Goal: Find contact information: Find contact information

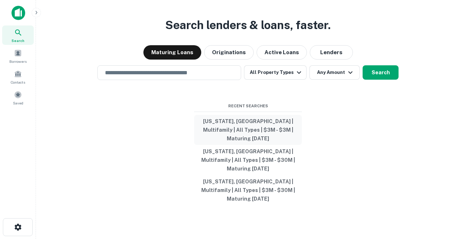
click at [247, 133] on button "[US_STATE], [GEOGRAPHIC_DATA] | Multifamily | All Types | $3M - $3M | Maturing …" at bounding box center [248, 130] width 108 height 30
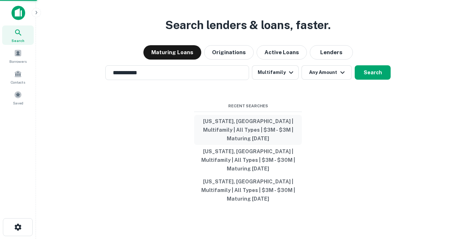
type input "**********"
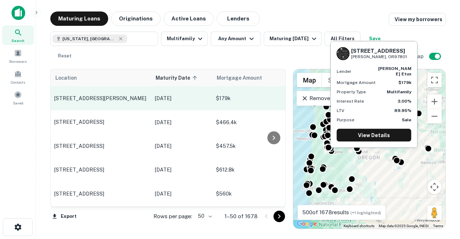
click at [131, 98] on p "218 Sw 3rd St Pendleton, OR97801" at bounding box center [100, 98] width 93 height 6
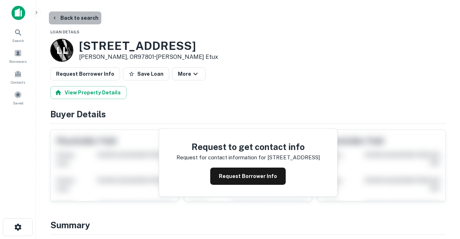
click at [81, 20] on button "Back to search" at bounding box center [75, 18] width 52 height 13
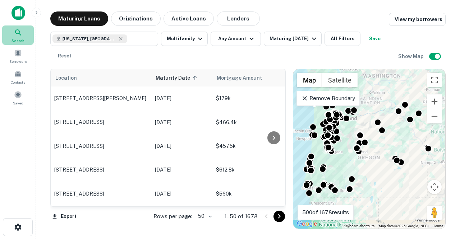
click at [21, 37] on div "Search" at bounding box center [18, 35] width 32 height 19
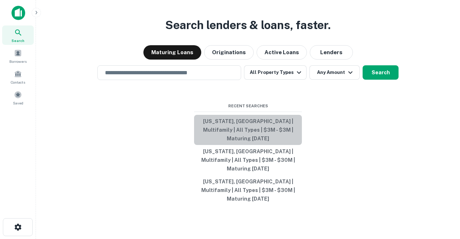
click at [237, 144] on button "[US_STATE], [GEOGRAPHIC_DATA] | Multifamily | All Types | $3M - $3M | Maturing …" at bounding box center [248, 130] width 108 height 30
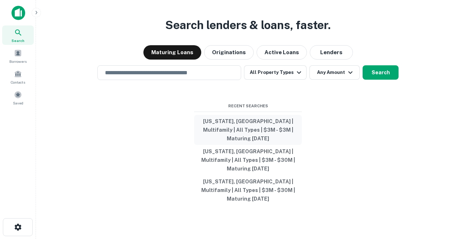
type input "**********"
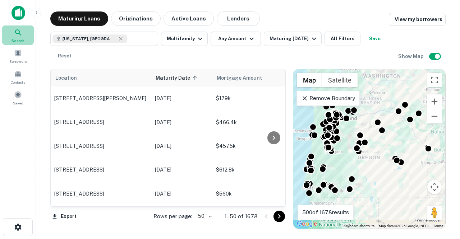
click at [23, 40] on span "Search" at bounding box center [18, 41] width 13 height 6
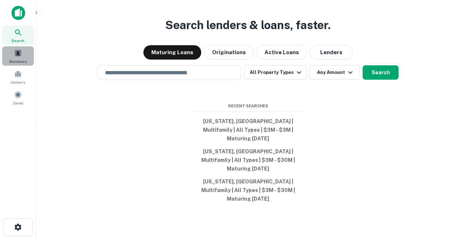
click at [20, 56] on span at bounding box center [18, 53] width 8 height 8
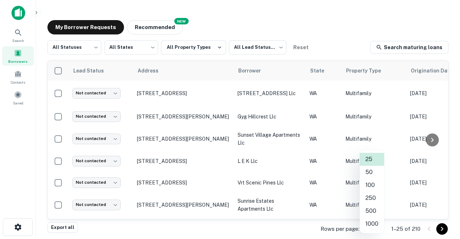
click at [377, 229] on body "Search Borrowers Contacts Saved My Borrower Requests NEW Recommended All Status…" at bounding box center [230, 119] width 460 height 239
click at [371, 200] on li "250" at bounding box center [372, 198] width 24 height 13
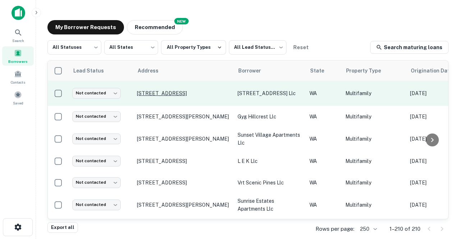
click at [158, 93] on p "[STREET_ADDRESS]" at bounding box center [183, 93] width 93 height 6
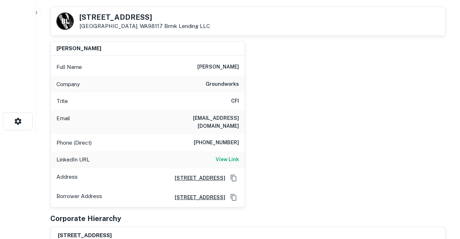
scroll to position [106, 0]
drag, startPoint x: 182, startPoint y: 117, endPoint x: 239, endPoint y: 118, distance: 56.8
click at [239, 118] on div "Email mattherron@gmail.com" at bounding box center [148, 122] width 194 height 24
copy h6 "mattherron@gmail.com"
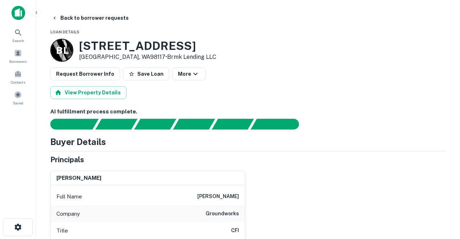
scroll to position [0, 0]
click at [191, 76] on icon "button" at bounding box center [195, 74] width 9 height 9
click at [189, 76] on div at bounding box center [230, 119] width 460 height 239
click at [73, 17] on button "Back to borrower requests" at bounding box center [90, 18] width 83 height 13
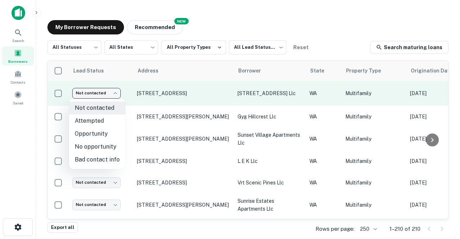
click at [115, 94] on body "Search Borrowers Contacts Saved My Borrower Requests NEW Recommended All Status…" at bounding box center [230, 119] width 460 height 239
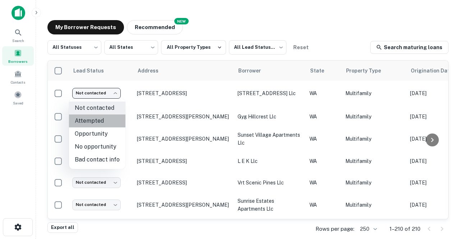
click at [102, 119] on li "Attempted" at bounding box center [97, 121] width 56 height 13
type input "*********"
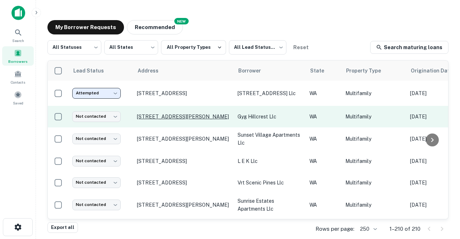
click at [156, 114] on p "[STREET_ADDRESS][PERSON_NAME]" at bounding box center [183, 117] width 93 height 6
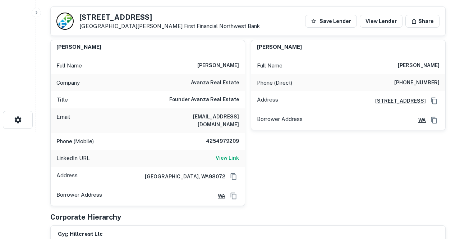
scroll to position [102, 0]
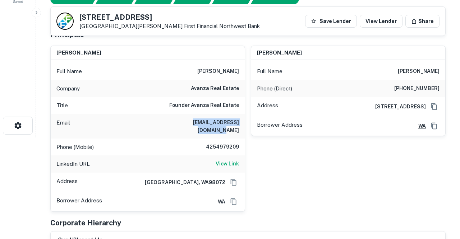
drag, startPoint x: 173, startPoint y: 122, endPoint x: 232, endPoint y: 125, distance: 58.7
click at [232, 125] on div "Email ginaguajardo@hotmail.com" at bounding box center [148, 126] width 194 height 24
copy h6 "ginaguajardo@hotmail.com"
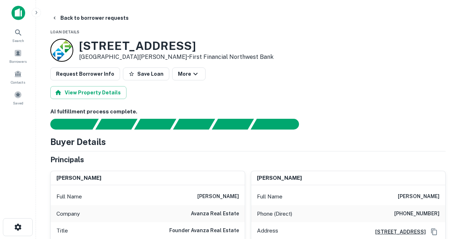
scroll to position [0, 0]
click at [105, 19] on button "Back to borrower requests" at bounding box center [90, 18] width 83 height 13
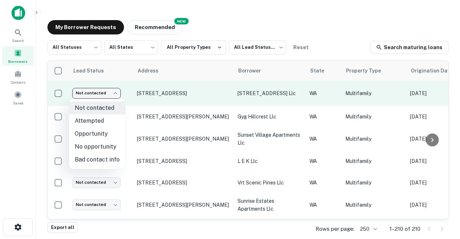
click at [114, 94] on body "Search Borrowers Contacts Saved My Borrower Requests NEW Recommended All Status…" at bounding box center [230, 119] width 460 height 239
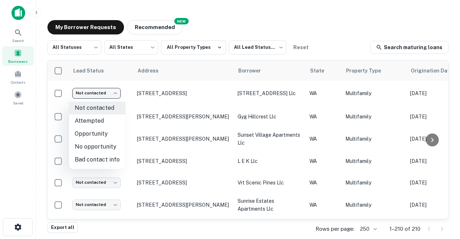
click at [103, 119] on li "Attempted" at bounding box center [97, 121] width 56 height 13
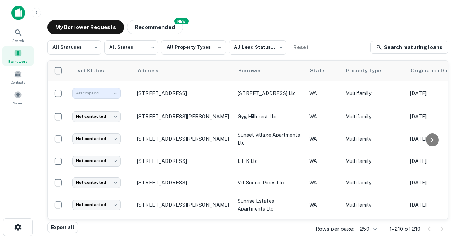
type input "*********"
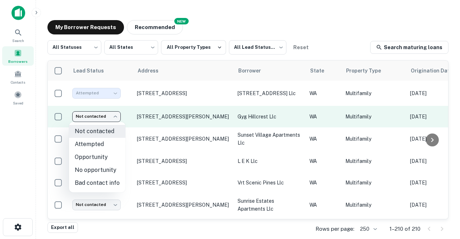
click at [118, 118] on body "Search Borrowers Contacts Saved My Borrower Requests NEW Recommended All Status…" at bounding box center [230, 119] width 460 height 239
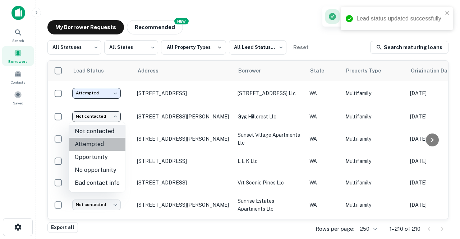
click at [108, 142] on li "Attempted" at bounding box center [97, 144] width 56 height 13
type input "*********"
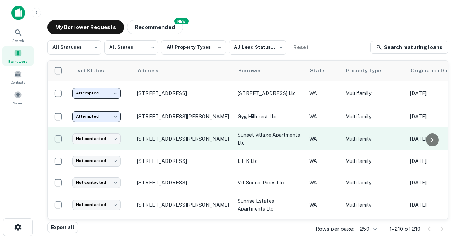
click at [149, 139] on p "[STREET_ADDRESS][PERSON_NAME]" at bounding box center [183, 139] width 93 height 6
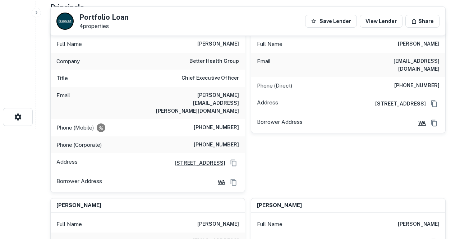
scroll to position [111, 0]
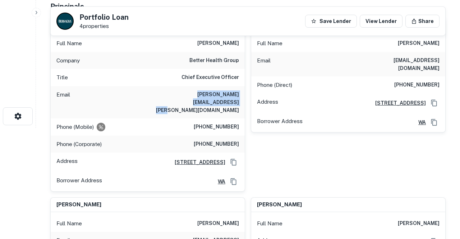
drag, startPoint x: 154, startPoint y: 94, endPoint x: 238, endPoint y: 94, distance: 84.8
click at [238, 94] on div "Email mike.polen@betterhealthgroup.com" at bounding box center [148, 102] width 194 height 32
copy h6 "mike.polen@betterhealthgroup.com"
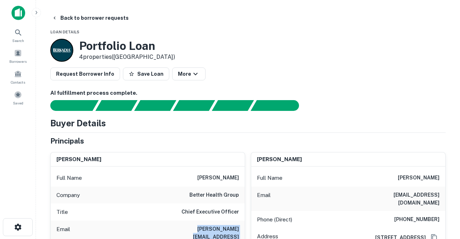
scroll to position [0, 0]
click at [97, 17] on button "Back to borrower requests" at bounding box center [90, 18] width 83 height 13
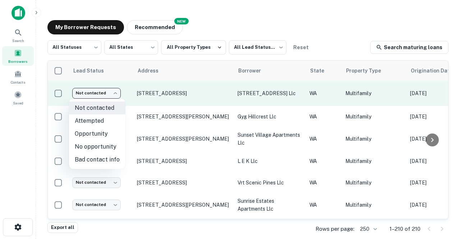
click at [116, 94] on body "Search Borrowers Contacts Saved My Borrower Requests NEW Recommended All Status…" at bounding box center [230, 119] width 460 height 239
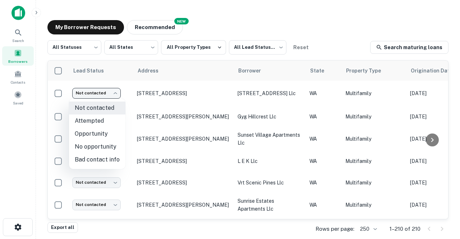
click at [105, 119] on li "Attempted" at bounding box center [97, 121] width 56 height 13
type input "*********"
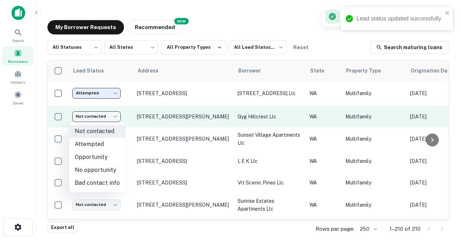
click at [115, 116] on body "Lead status updated successfully Search Borrowers Contacts Saved My Borrower Re…" at bounding box center [230, 119] width 460 height 239
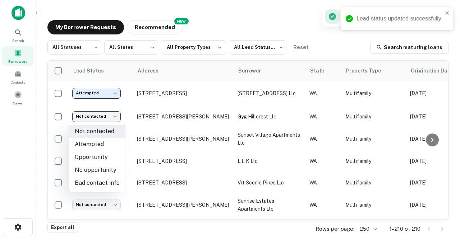
click at [104, 141] on li "Attempted" at bounding box center [97, 144] width 56 height 13
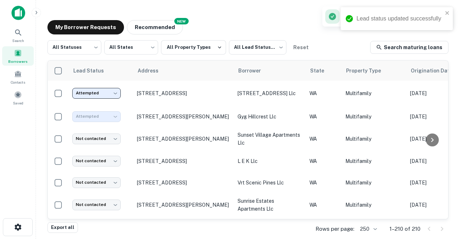
type input "*********"
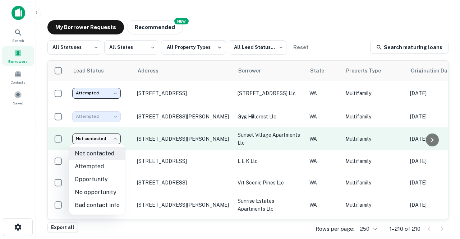
click at [118, 139] on body "Search Borrowers Contacts Saved My Borrower Requests NEW Recommended All Status…" at bounding box center [230, 119] width 460 height 239
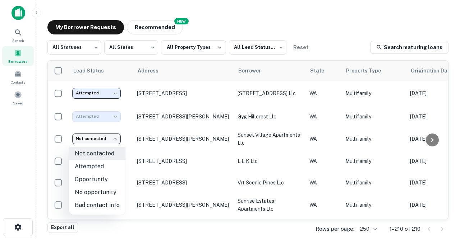
click at [103, 165] on li "Attempted" at bounding box center [97, 166] width 56 height 13
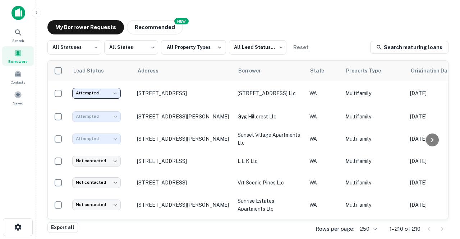
type input "*********"
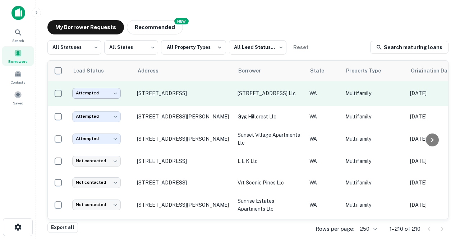
click at [116, 95] on body "Search Borrowers Contacts Saved My Borrower Requests NEW Recommended All Status…" at bounding box center [230, 119] width 460 height 239
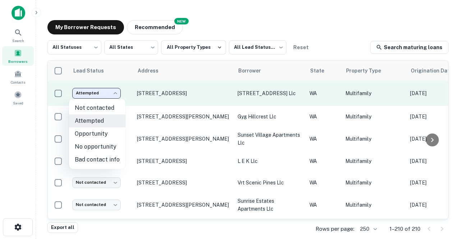
click at [116, 95] on div at bounding box center [230, 119] width 460 height 239
click at [116, 94] on body "Search Borrowers Contacts Saved My Borrower Requests NEW Recommended All Status…" at bounding box center [230, 119] width 460 height 239
click at [116, 94] on div at bounding box center [230, 119] width 460 height 239
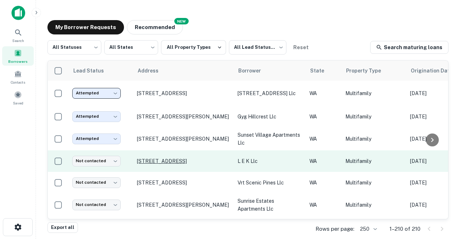
click at [160, 162] on p "[STREET_ADDRESS]" at bounding box center [183, 161] width 93 height 6
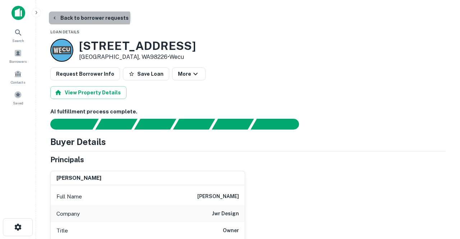
click at [89, 17] on button "Back to borrower requests" at bounding box center [90, 18] width 83 height 13
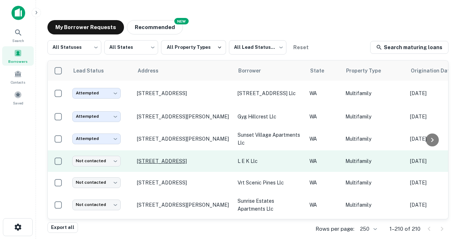
click at [156, 160] on p "[STREET_ADDRESS]" at bounding box center [183, 161] width 93 height 6
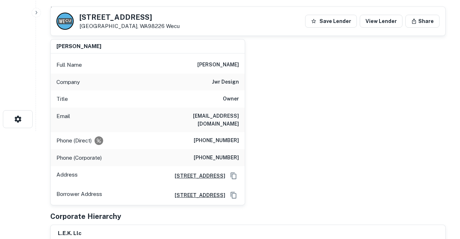
scroll to position [108, 0]
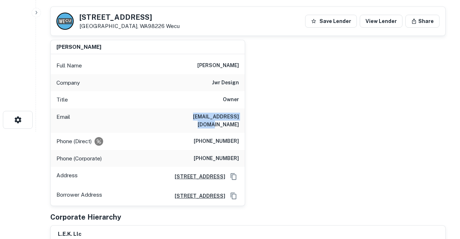
drag, startPoint x: 183, startPoint y: 117, endPoint x: 232, endPoint y: 122, distance: 48.8
click at [232, 122] on div "Email jerryr@jwrdesign.com" at bounding box center [148, 121] width 194 height 24
copy h6 "jerryr@jwrdesign.com"
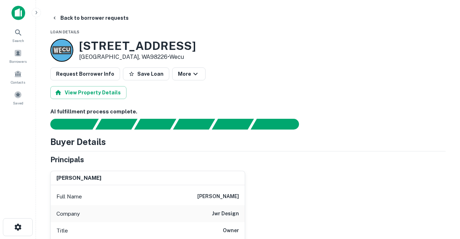
scroll to position [0, 0]
click at [81, 18] on button "Back to borrower requests" at bounding box center [90, 18] width 83 height 13
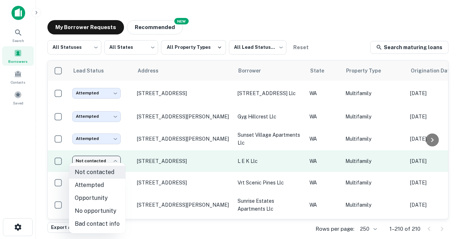
click at [116, 161] on body "Search Borrowers Contacts Saved My Borrower Requests NEW Recommended All Status…" at bounding box center [230, 119] width 460 height 239
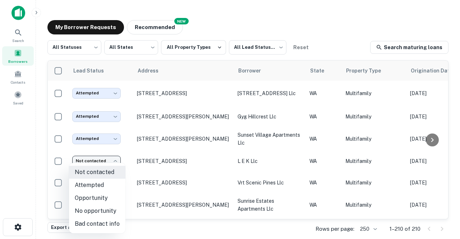
click at [106, 185] on li "Attempted" at bounding box center [97, 185] width 56 height 13
type input "*********"
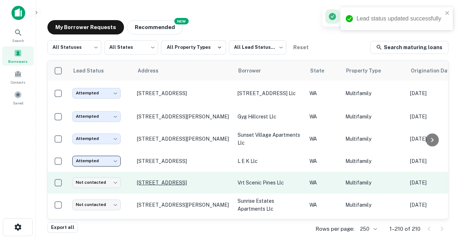
click at [159, 180] on p "[STREET_ADDRESS]" at bounding box center [183, 183] width 93 height 6
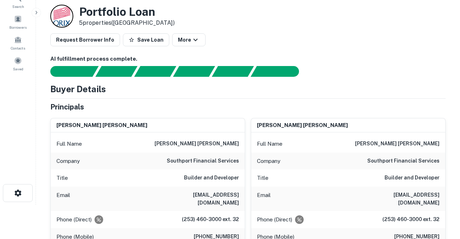
scroll to position [35, 0]
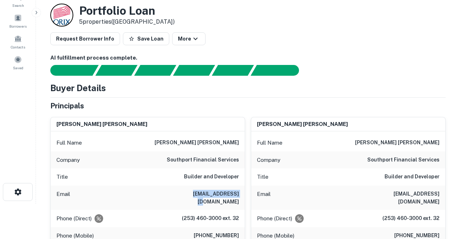
drag, startPoint x: 185, startPoint y: 196, endPoint x: 180, endPoint y: 195, distance: 4.9
click at [180, 195] on div "Email jdpage@sphome.com" at bounding box center [148, 198] width 194 height 24
copy h6 "jdpage@sphome.com"
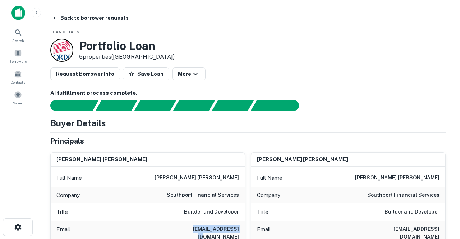
scroll to position [0, 0]
click at [76, 18] on button "Back to borrower requests" at bounding box center [90, 18] width 83 height 13
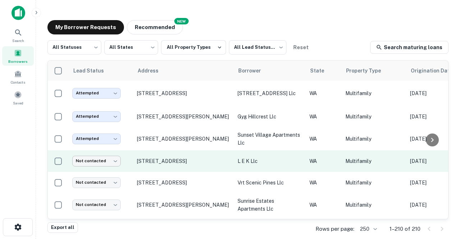
click at [117, 161] on body "Search Borrowers Contacts Saved My Borrower Requests NEW Recommended All Status…" at bounding box center [230, 119] width 460 height 239
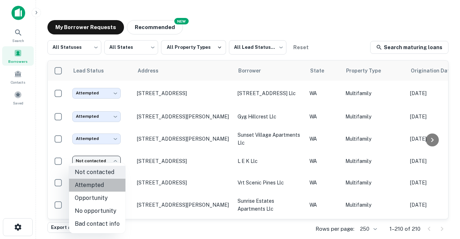
click at [104, 183] on li "Attempted" at bounding box center [97, 185] width 56 height 13
type input "*********"
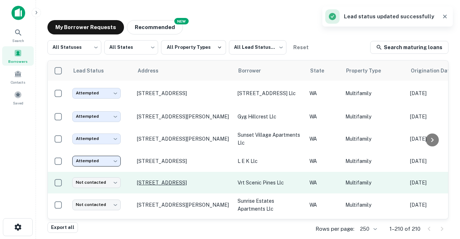
click at [151, 184] on p "[STREET_ADDRESS]" at bounding box center [183, 183] width 93 height 6
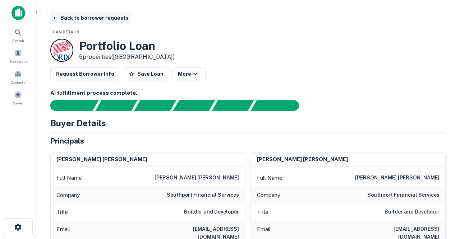
click at [91, 20] on button "Back to borrower requests" at bounding box center [90, 18] width 83 height 13
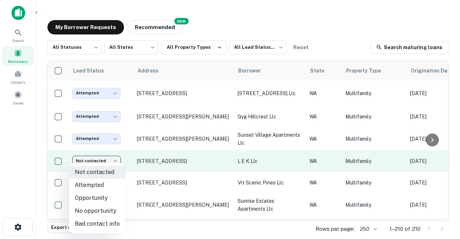
click at [116, 163] on body "Search Borrowers Contacts Saved My Borrower Requests NEW Recommended All Status…" at bounding box center [230, 119] width 460 height 239
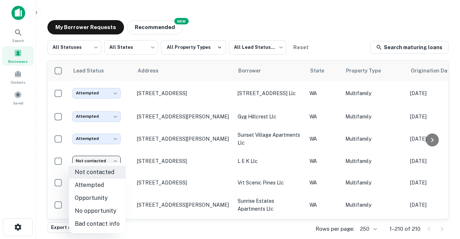
click at [103, 188] on li "Attempted" at bounding box center [97, 185] width 56 height 13
type input "*********"
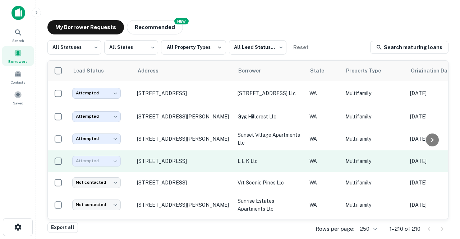
click at [97, 161] on div "Attempted" at bounding box center [96, 161] width 49 height 10
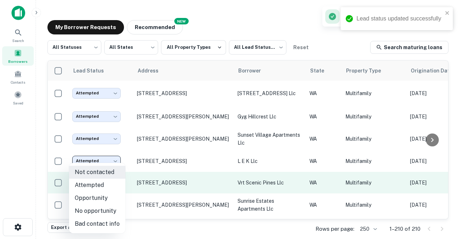
click at [115, 181] on body "Lead status updated successfully Search Borrowers Contacts Saved My Borrower Re…" at bounding box center [230, 119] width 460 height 239
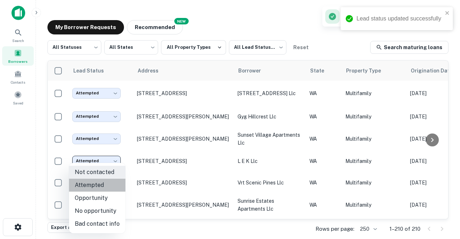
click at [106, 184] on li "Attempted" at bounding box center [97, 185] width 56 height 13
type input "*********"
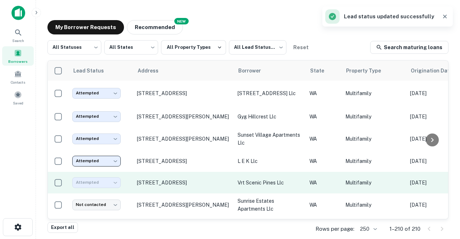
click at [96, 183] on div "Attempted" at bounding box center [96, 183] width 49 height 10
click at [95, 183] on div "Attempted" at bounding box center [96, 183] width 49 height 10
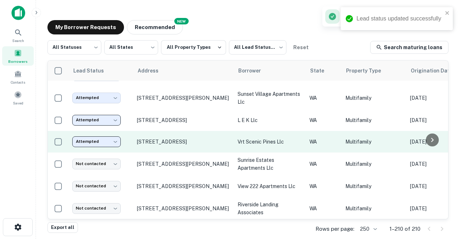
scroll to position [45, 0]
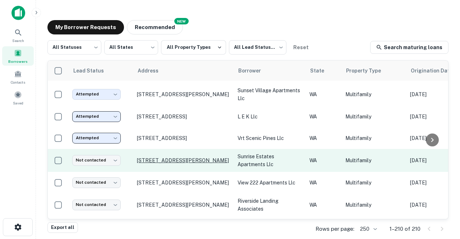
click at [152, 161] on p "[STREET_ADDRESS][PERSON_NAME]" at bounding box center [183, 160] width 93 height 6
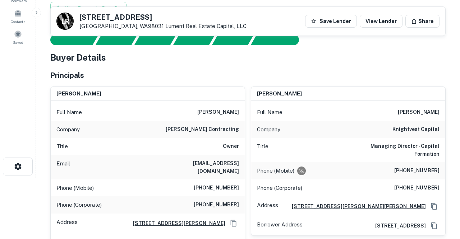
scroll to position [66, 0]
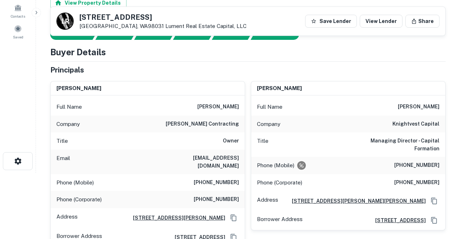
drag, startPoint x: 160, startPoint y: 156, endPoint x: 241, endPoint y: 159, distance: 80.6
click at [241, 159] on div "Email jmark@kimescontractingllc.com" at bounding box center [148, 162] width 194 height 24
copy h6 "jmark@kimescontractingllc.com"
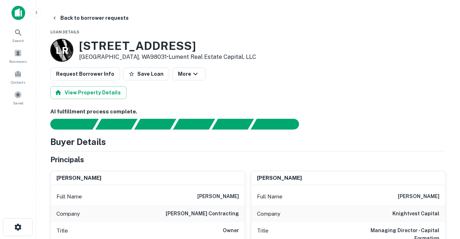
scroll to position [0, 0]
click at [72, 18] on button "Back to borrower requests" at bounding box center [90, 18] width 83 height 13
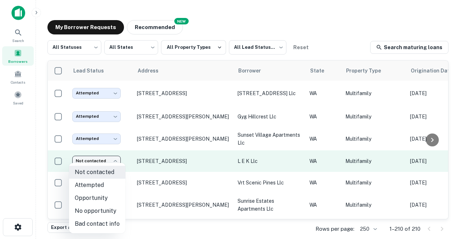
click at [117, 161] on body "Search Borrowers Contacts Saved My Borrower Requests NEW Recommended All Status…" at bounding box center [230, 119] width 460 height 239
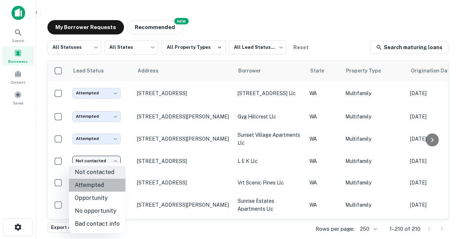
click at [104, 184] on li "Attempted" at bounding box center [97, 185] width 56 height 13
type input "*********"
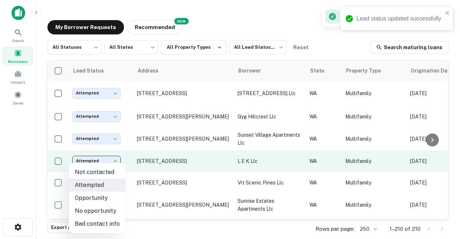
click at [106, 161] on body "Lead status updated successfully Search Borrowers Contacts Saved My Borrower Re…" at bounding box center [230, 119] width 460 height 239
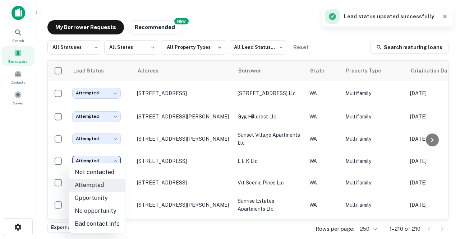
click at [138, 175] on div at bounding box center [230, 119] width 460 height 239
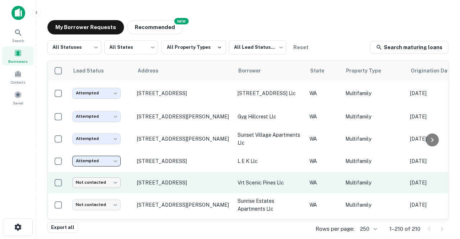
click at [117, 184] on body "Search Borrowers Contacts Saved My Borrower Requests NEW Recommended All Status…" at bounding box center [230, 119] width 460 height 239
click at [94, 185] on body "Search Borrowers Contacts Saved My Borrower Requests NEW Recommended All Status…" at bounding box center [230, 119] width 460 height 239
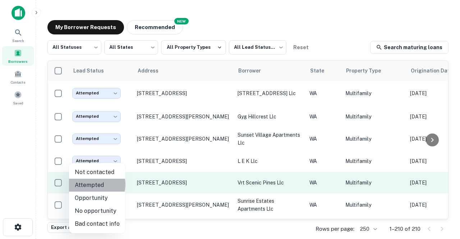
click at [94, 185] on li "Attempted" at bounding box center [97, 185] width 56 height 13
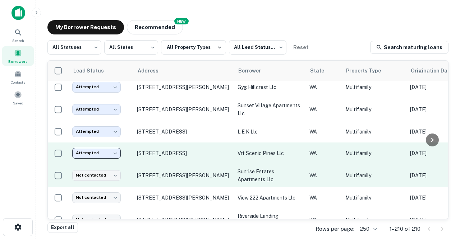
scroll to position [34, 0]
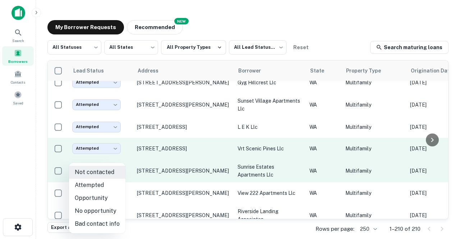
click at [117, 171] on body "Search Borrowers Contacts Saved My Borrower Requests NEW Recommended All Status…" at bounding box center [230, 119] width 460 height 239
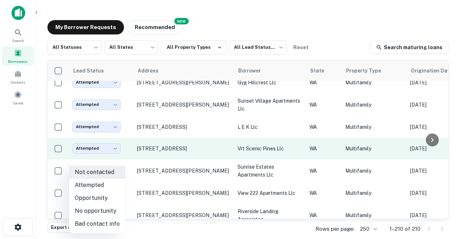
click at [98, 225] on li "Bad contact info" at bounding box center [97, 224] width 56 height 13
type input "**********"
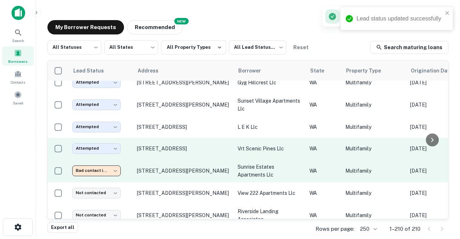
click at [99, 172] on body "Lead status updated successfully Search Borrowers Contacts Saved My Borrower Re…" at bounding box center [230, 119] width 460 height 239
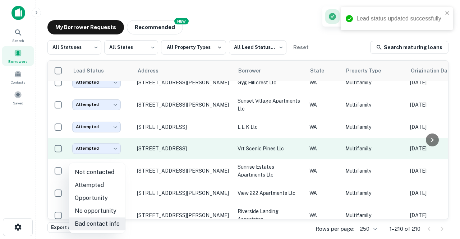
click at [110, 161] on div at bounding box center [230, 119] width 460 height 239
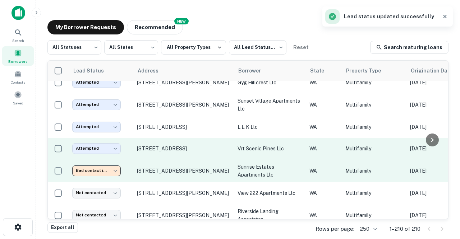
click at [102, 171] on body "Lead status updated successfully Search Borrowers Contacts Saved My Borrower Re…" at bounding box center [230, 119] width 460 height 239
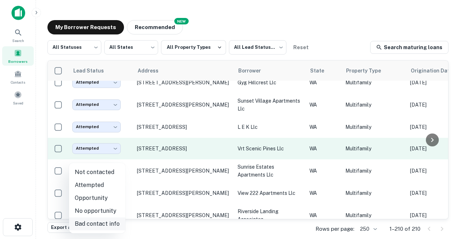
click at [93, 222] on li "Bad contact info" at bounding box center [97, 224] width 56 height 13
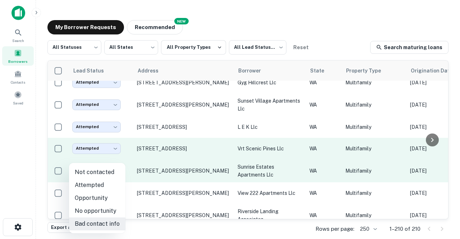
click at [93, 172] on body "Search Borrowers Contacts Saved My Borrower Requests NEW Recommended All Status…" at bounding box center [230, 119] width 460 height 239
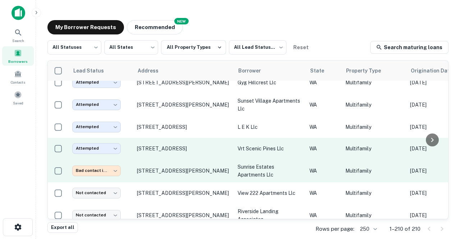
click at [128, 163] on td "**********" at bounding box center [101, 171] width 65 height 23
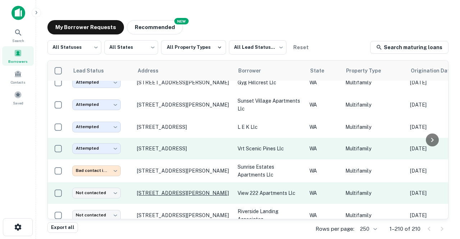
click at [151, 192] on p "[STREET_ADDRESS][PERSON_NAME]" at bounding box center [183, 193] width 93 height 6
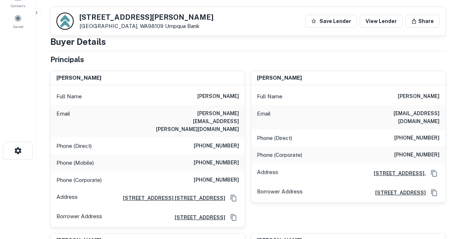
scroll to position [76, 0]
drag, startPoint x: 170, startPoint y: 114, endPoint x: 227, endPoint y: 118, distance: 56.6
click at [227, 118] on div "Email ellen.freeman@netscape.net" at bounding box center [148, 122] width 194 height 32
copy h6 "ellen.freeman@netscape.net"
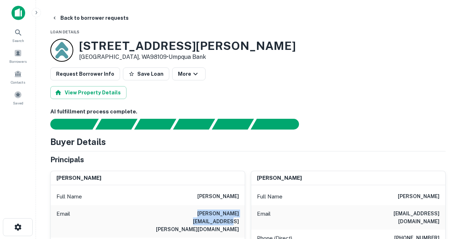
scroll to position [0, 0]
click at [92, 19] on button "Back to borrower requests" at bounding box center [90, 18] width 83 height 13
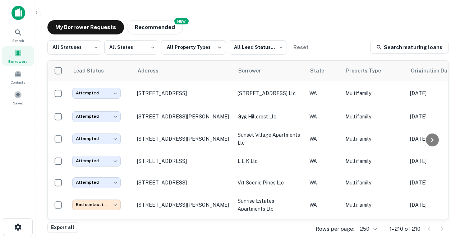
scroll to position [34, 0]
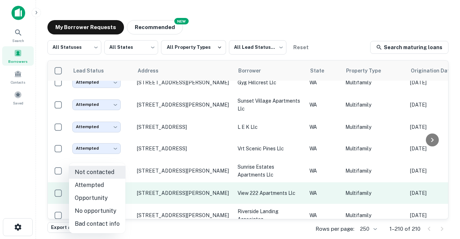
click at [115, 193] on body "Search Borrowers Contacts Saved My Borrower Requests NEW Recommended All Status…" at bounding box center [230, 119] width 460 height 239
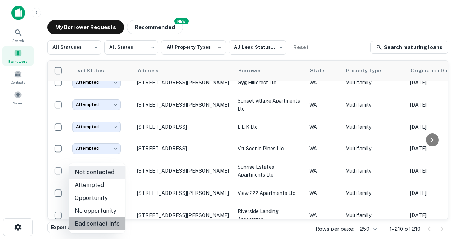
click at [99, 224] on li "Bad contact info" at bounding box center [97, 224] width 56 height 13
type input "**********"
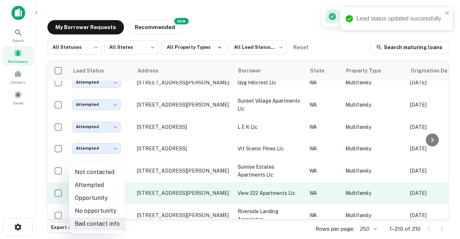
click at [107, 196] on body "Lead status updated successfully Search Borrowers Contacts Saved My Borrower Re…" at bounding box center [230, 119] width 460 height 239
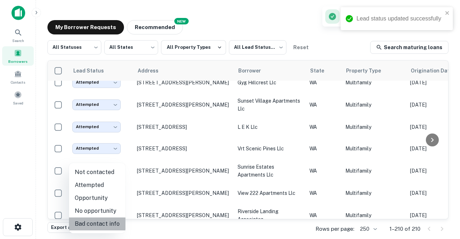
click at [100, 228] on li "Bad contact info" at bounding box center [97, 224] width 56 height 13
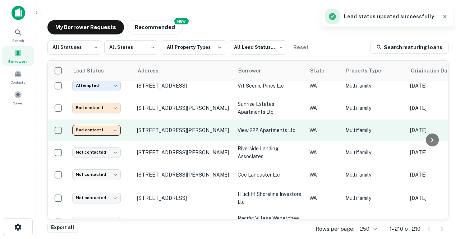
scroll to position [107, 0]
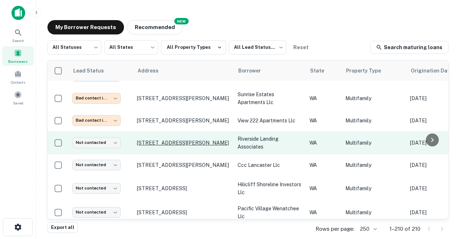
click at [164, 145] on p "[STREET_ADDRESS][PERSON_NAME]" at bounding box center [183, 143] width 93 height 6
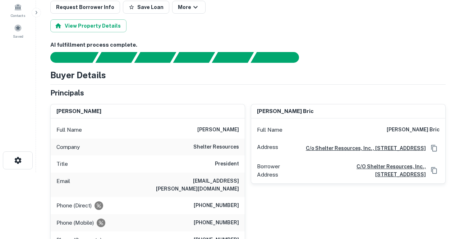
scroll to position [67, 0]
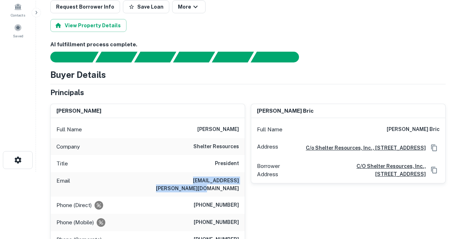
drag, startPoint x: 157, startPoint y: 180, endPoint x: 229, endPoint y: 185, distance: 72.1
click at [229, 185] on div "Email len.brannen@shelterholdings.com" at bounding box center [148, 185] width 194 height 24
copy h6 "len.brannen@shelterholdings.com"
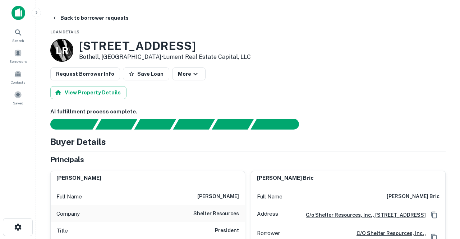
scroll to position [0, 0]
click at [79, 19] on button "Back to borrower requests" at bounding box center [90, 18] width 83 height 13
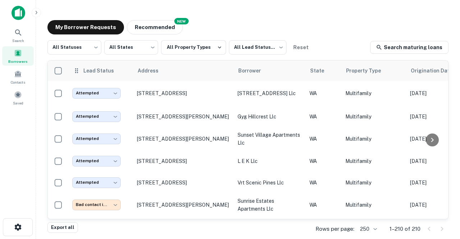
scroll to position [107, 0]
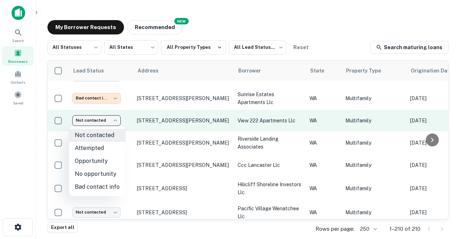
click at [115, 123] on body "Search Borrowers Contacts Saved My Borrower Requests NEW Recommended All Status…" at bounding box center [230, 119] width 460 height 239
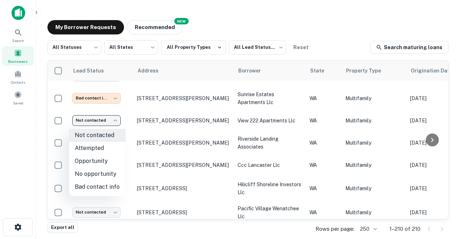
click at [101, 186] on li "Bad contact info" at bounding box center [97, 187] width 56 height 13
type input "**********"
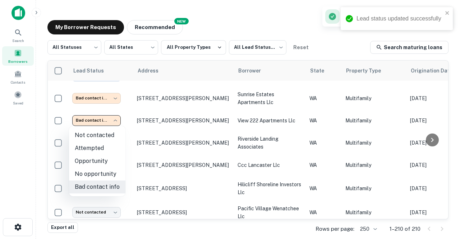
click at [96, 119] on body "Lead status updated successfully Search Borrowers Contacts Saved My Borrower Re…" at bounding box center [230, 119] width 460 height 239
click at [108, 186] on li "Bad contact info" at bounding box center [97, 187] width 56 height 13
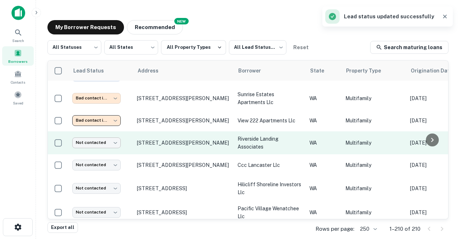
click at [114, 143] on body "Lead status updated successfully Search Borrowers Contacts Saved My Borrower Re…" at bounding box center [230, 119] width 460 height 239
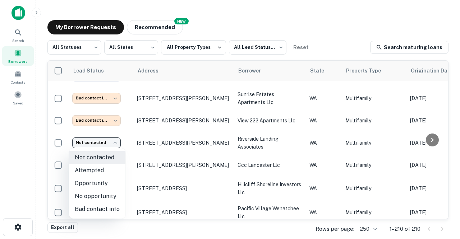
click at [98, 210] on li "Bad contact info" at bounding box center [97, 209] width 56 height 13
type input "**********"
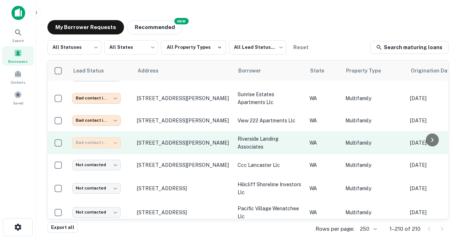
click at [100, 144] on div "Bad contact info" at bounding box center [96, 143] width 49 height 10
click at [94, 144] on div "Bad contact info" at bounding box center [96, 143] width 49 height 10
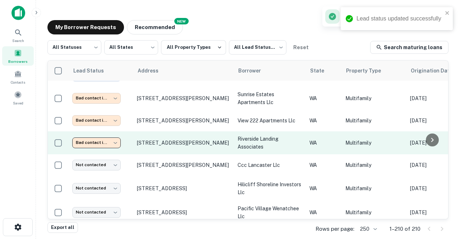
click at [98, 142] on body "Lead status updated successfully Search Borrowers Contacts Saved My Borrower Re…" at bounding box center [230, 119] width 460 height 239
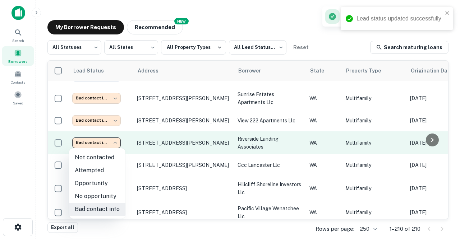
click at [98, 142] on div at bounding box center [230, 119] width 460 height 239
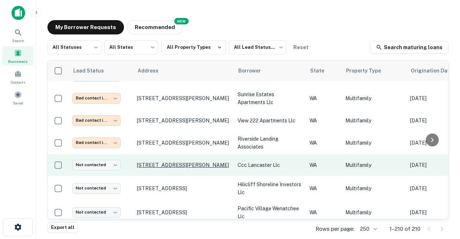
click at [157, 166] on p "[STREET_ADDRESS][PERSON_NAME]" at bounding box center [183, 165] width 93 height 6
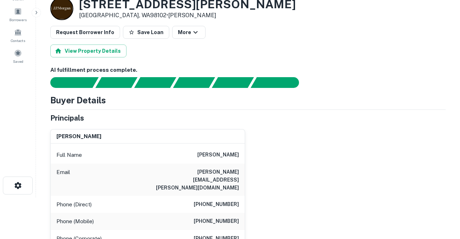
scroll to position [42, 0]
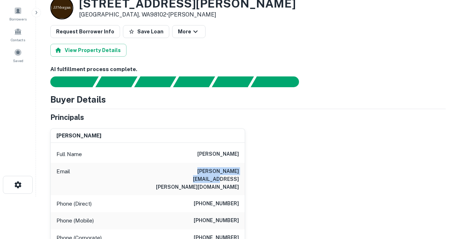
drag, startPoint x: 182, startPoint y: 172, endPoint x: 239, endPoint y: 172, distance: 57.9
click at [239, 172] on div "Email susie.naficy@gmail.com" at bounding box center [148, 179] width 194 height 32
copy h6 "susie.naficy@gmail.com"
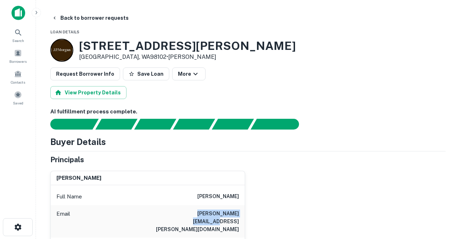
scroll to position [0, 0]
click at [94, 18] on button "Back to borrower requests" at bounding box center [90, 18] width 83 height 13
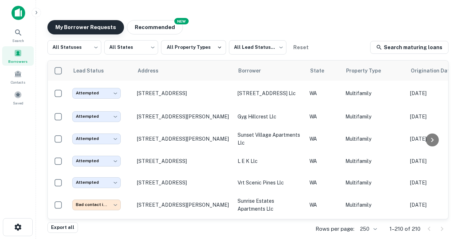
scroll to position [107, 0]
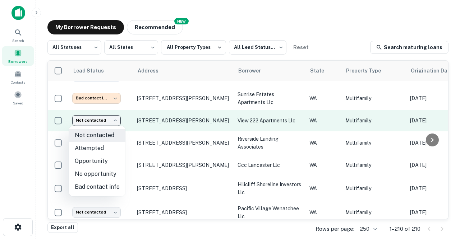
click at [116, 120] on body "Search Borrowers Contacts Saved My Borrower Requests NEW Recommended All Status…" at bounding box center [230, 119] width 460 height 239
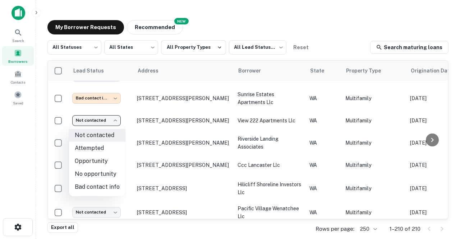
click at [101, 186] on li "Bad contact info" at bounding box center [97, 187] width 56 height 13
type input "**********"
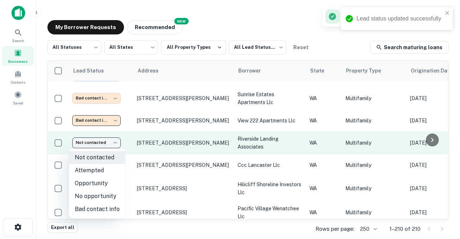
click at [116, 145] on body "Lead status updated successfully Search Borrowers Contacts Saved My Borrower Re…" at bounding box center [230, 119] width 460 height 239
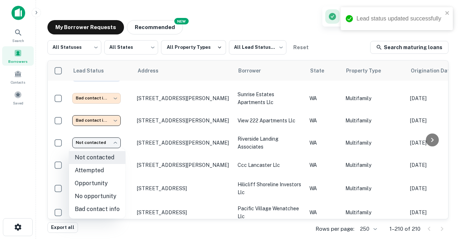
click at [104, 210] on li "Bad contact info" at bounding box center [97, 209] width 56 height 13
type input "**********"
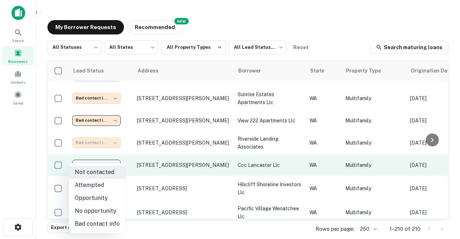
click at [118, 165] on body "Search Borrowers Contacts Saved My Borrower Requests NEW Recommended All Status…" at bounding box center [230, 119] width 460 height 239
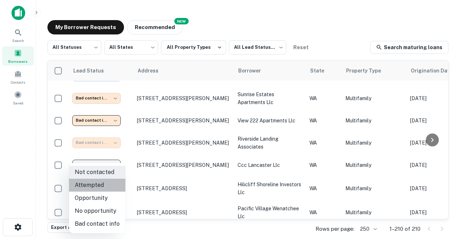
click at [107, 185] on li "Attempted" at bounding box center [97, 185] width 56 height 13
type input "*********"
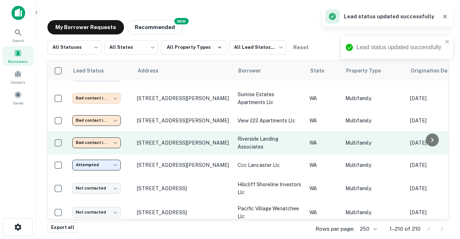
click at [115, 142] on body "Lead status updated successfully Lead status updated successfully Search Borrow…" at bounding box center [230, 119] width 460 height 239
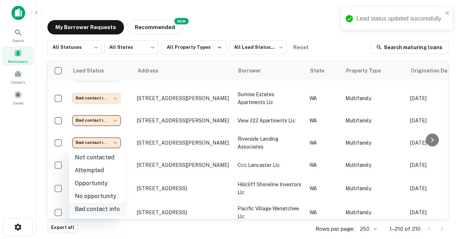
click at [105, 210] on li "Bad contact info" at bounding box center [97, 209] width 56 height 13
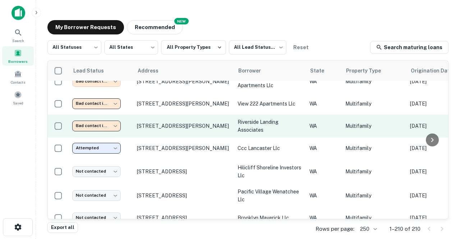
scroll to position [125, 0]
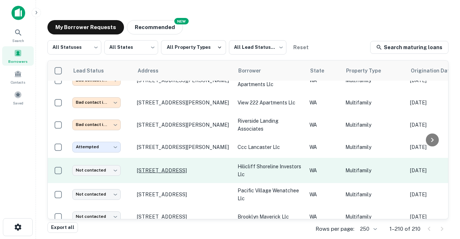
click at [160, 170] on p "[STREET_ADDRESS]" at bounding box center [183, 171] width 93 height 6
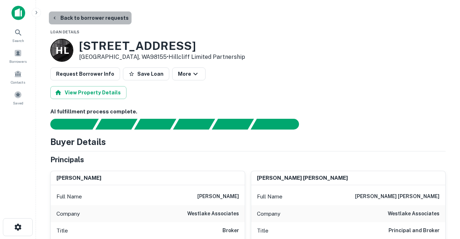
click at [96, 18] on button "Back to borrower requests" at bounding box center [90, 18] width 83 height 13
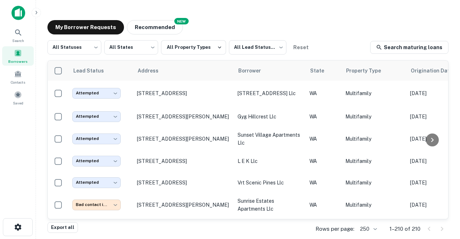
scroll to position [125, 0]
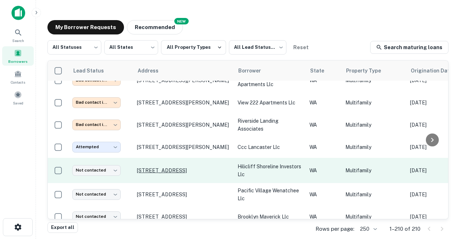
click at [153, 172] on p "[STREET_ADDRESS]" at bounding box center [183, 171] width 93 height 6
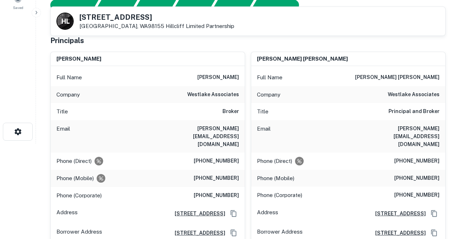
scroll to position [97, 0]
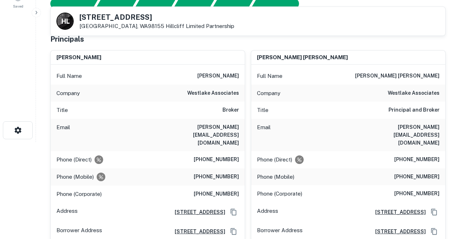
click at [154, 125] on div "Email hagstrom@westlakeassociates.com" at bounding box center [148, 135] width 194 height 32
drag, startPoint x: 154, startPoint y: 125, endPoint x: 239, endPoint y: 127, distance: 85.9
click at [239, 127] on div "Email hagstrom@westlakeassociates.com" at bounding box center [148, 135] width 194 height 32
copy h6 "hagstrom@westlakeassociates.com"
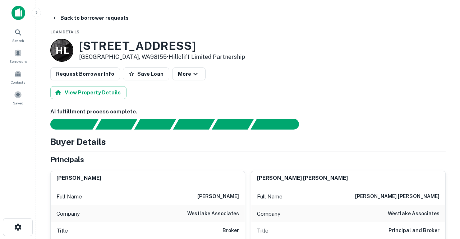
scroll to position [0, 0]
click at [79, 17] on button "Back to borrower requests" at bounding box center [90, 18] width 83 height 13
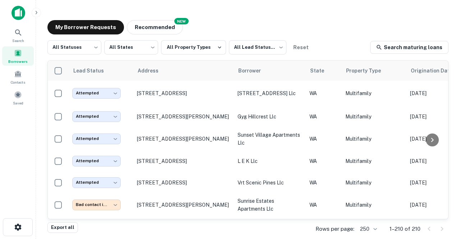
scroll to position [125, 0]
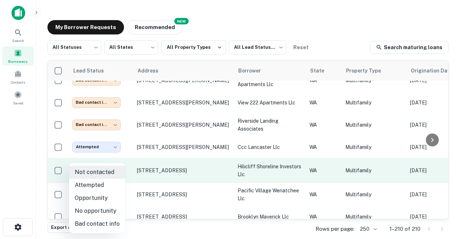
click at [116, 169] on body "Search Borrowers Contacts Saved My Borrower Requests NEW Recommended All Status…" at bounding box center [230, 119] width 460 height 239
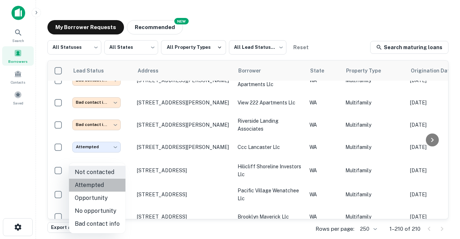
click at [97, 185] on li "Attempted" at bounding box center [97, 185] width 56 height 13
type input "*********"
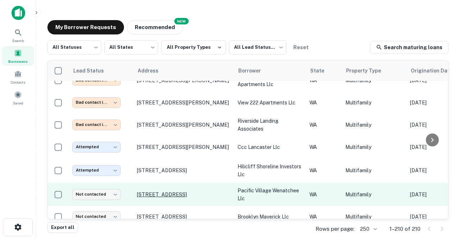
click at [155, 198] on p "[STREET_ADDRESS]" at bounding box center [183, 195] width 93 height 6
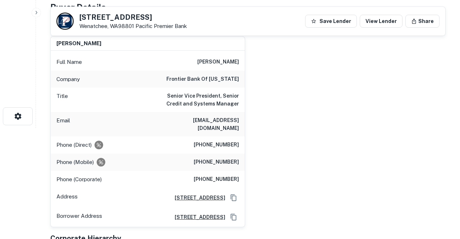
scroll to position [111, 0]
click at [159, 120] on div "Email jcurtis@frontierbankoftexas.bank" at bounding box center [148, 124] width 194 height 24
drag, startPoint x: 159, startPoint y: 120, endPoint x: 229, endPoint y: 123, distance: 70.9
click at [229, 123] on div "Email jcurtis@frontierbankoftexas.bank" at bounding box center [148, 124] width 194 height 24
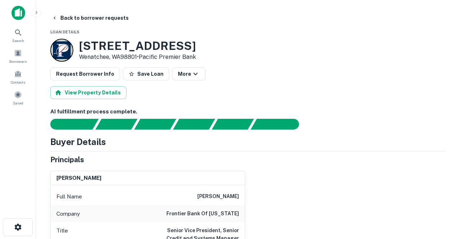
scroll to position [0, 0]
click at [93, 19] on button "Back to borrower requests" at bounding box center [90, 18] width 83 height 13
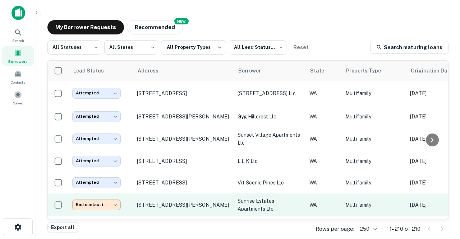
scroll to position [125, 0]
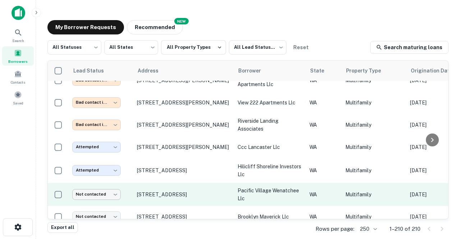
click at [117, 195] on body "Search Borrowers Contacts Saved My Borrower Requests NEW Recommended All Status…" at bounding box center [230, 119] width 460 height 239
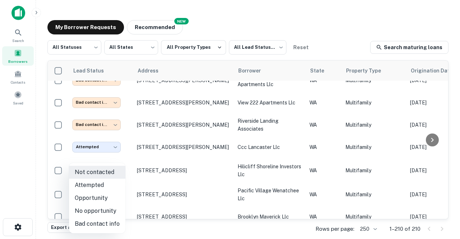
click at [99, 184] on li "Attempted" at bounding box center [97, 185] width 56 height 13
type input "*********"
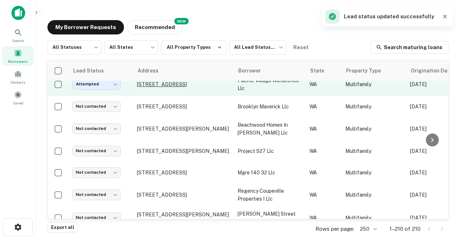
scroll to position [235, 0]
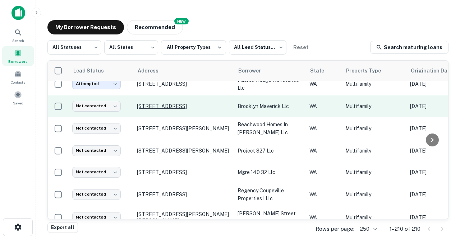
click at [155, 108] on p "[STREET_ADDRESS]" at bounding box center [183, 106] width 93 height 6
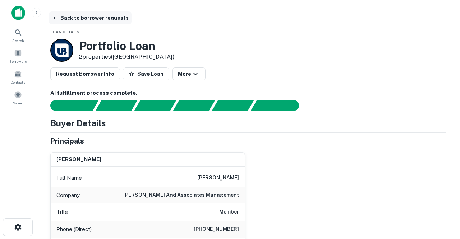
click at [90, 18] on button "Back to borrower requests" at bounding box center [90, 18] width 83 height 13
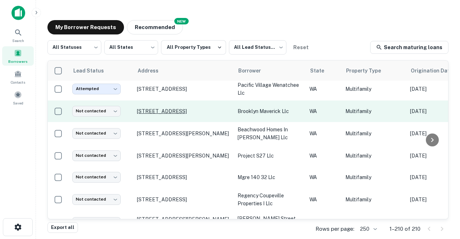
scroll to position [233, 0]
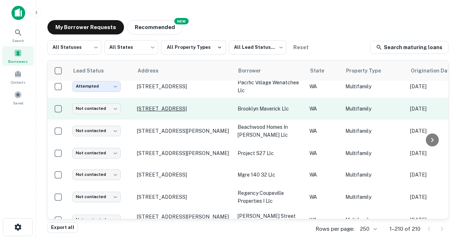
click at [153, 108] on p "[STREET_ADDRESS]" at bounding box center [183, 109] width 93 height 6
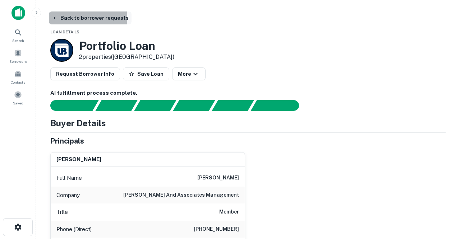
click at [70, 17] on button "Back to borrower requests" at bounding box center [90, 18] width 83 height 13
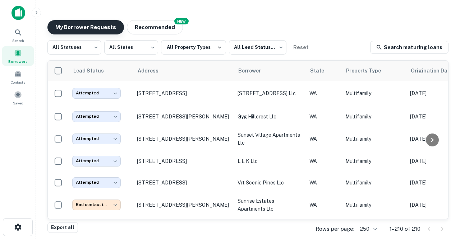
scroll to position [233, 0]
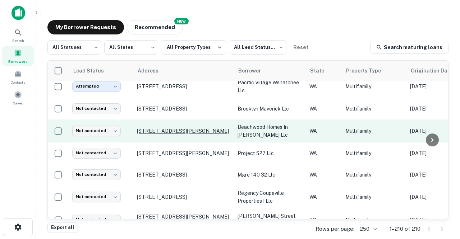
click at [162, 131] on p "[STREET_ADDRESS][PERSON_NAME]" at bounding box center [183, 131] width 93 height 6
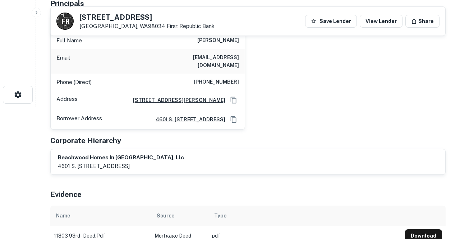
scroll to position [133, 0]
drag, startPoint x: 167, startPoint y: 59, endPoint x: 239, endPoint y: 59, distance: 71.5
click at [239, 59] on div "Email grahamplaceapts@gmail.com" at bounding box center [148, 61] width 194 height 24
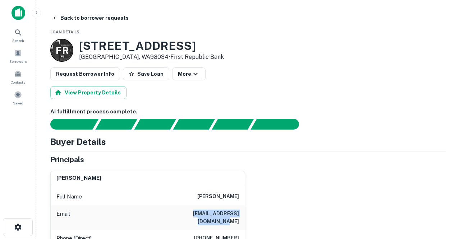
scroll to position [0, 0]
click at [66, 17] on button "Back to borrower requests" at bounding box center [90, 18] width 83 height 13
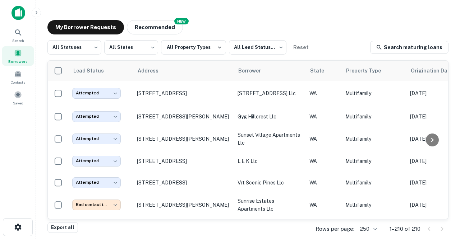
scroll to position [233, 0]
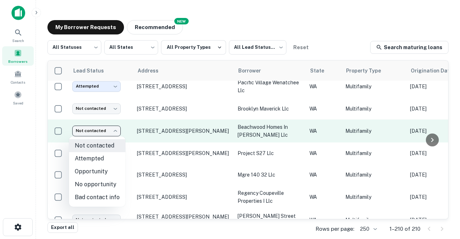
click at [118, 131] on body "Search Borrowers Contacts Saved My Borrower Requests NEW Recommended All Status…" at bounding box center [230, 119] width 460 height 239
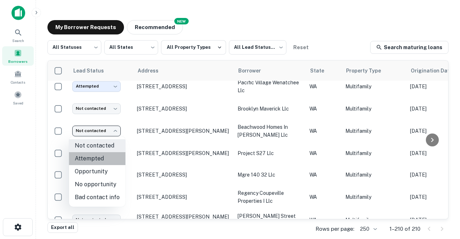
click at [106, 156] on li "Attempted" at bounding box center [97, 158] width 56 height 13
type input "*********"
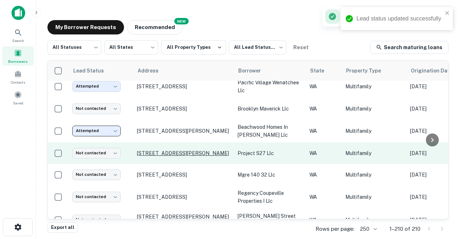
click at [168, 152] on p "[STREET_ADDRESS][PERSON_NAME]" at bounding box center [183, 153] width 93 height 6
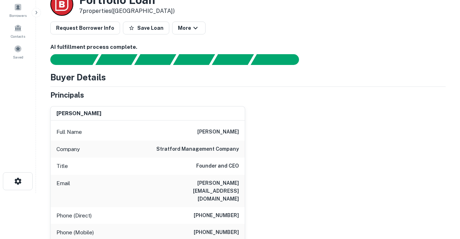
scroll to position [51, 0]
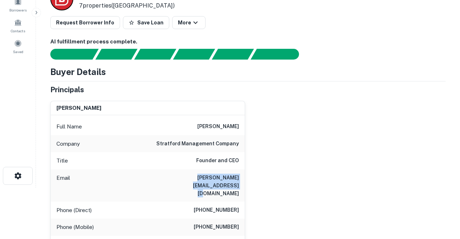
drag, startPoint x: 156, startPoint y: 177, endPoint x: 239, endPoint y: 178, distance: 82.7
click at [239, 178] on div "Email george@thestratfordcompany.com" at bounding box center [148, 186] width 194 height 32
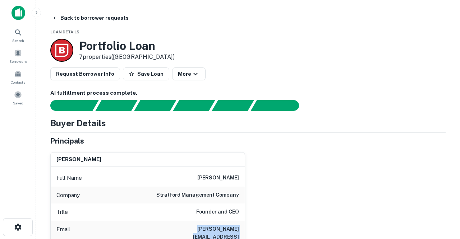
scroll to position [0, 0]
click at [84, 17] on button "Back to borrower requests" at bounding box center [90, 18] width 83 height 13
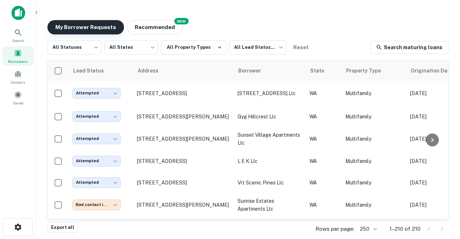
scroll to position [233, 0]
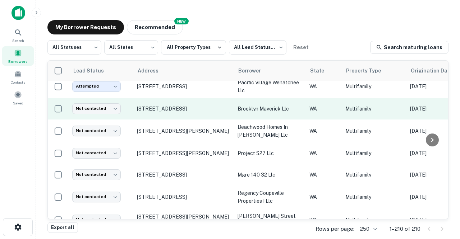
click at [153, 110] on p "[STREET_ADDRESS]" at bounding box center [183, 109] width 93 height 6
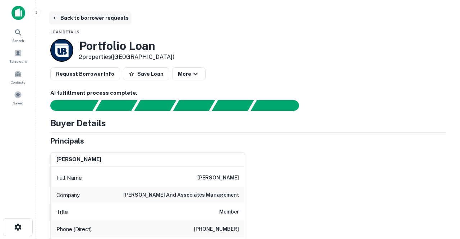
click at [93, 16] on button "Back to borrower requests" at bounding box center [90, 18] width 83 height 13
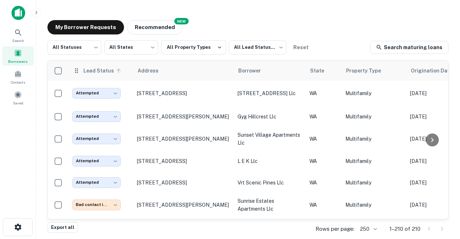
scroll to position [233, 0]
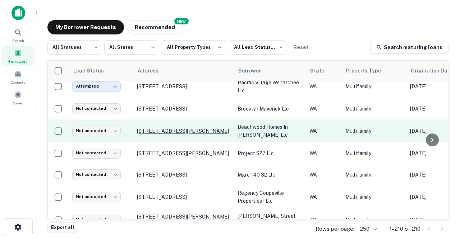
click at [149, 133] on p "[STREET_ADDRESS][PERSON_NAME]" at bounding box center [183, 131] width 93 height 6
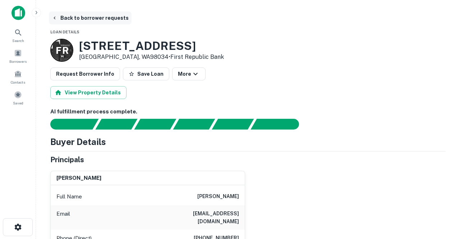
click at [96, 20] on button "Back to borrower requests" at bounding box center [90, 18] width 83 height 13
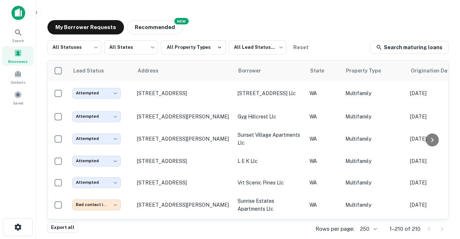
scroll to position [233, 0]
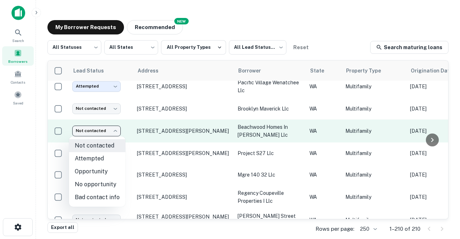
click at [115, 131] on body "Search Borrowers Contacts Saved My Borrower Requests NEW Recommended All Status…" at bounding box center [230, 119] width 460 height 239
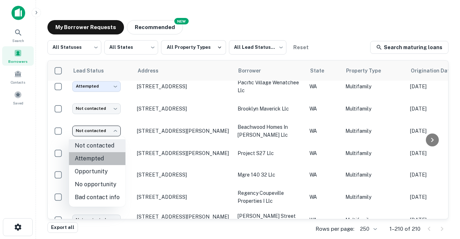
click at [104, 157] on li "Attempted" at bounding box center [97, 158] width 56 height 13
type input "*********"
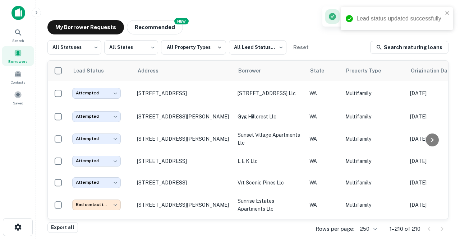
scroll to position [233, 0]
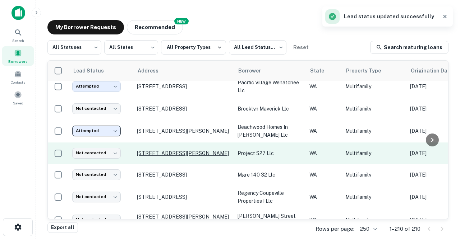
click at [161, 155] on p "[STREET_ADDRESS][PERSON_NAME]" at bounding box center [183, 153] width 93 height 6
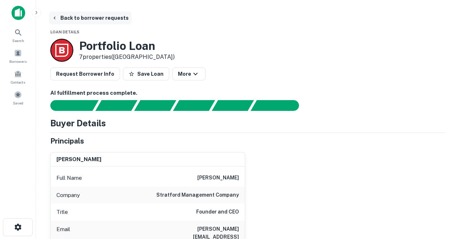
click at [95, 19] on button "Back to borrower requests" at bounding box center [90, 18] width 83 height 13
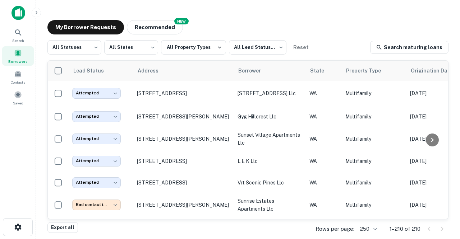
scroll to position [233, 0]
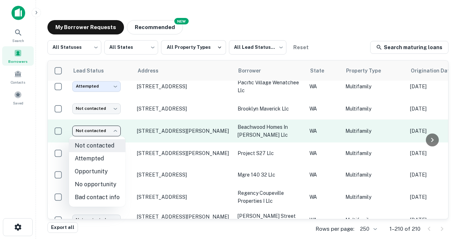
click at [117, 132] on body "Search Borrowers Contacts Saved My Borrower Requests NEW Recommended All Status…" at bounding box center [230, 119] width 460 height 239
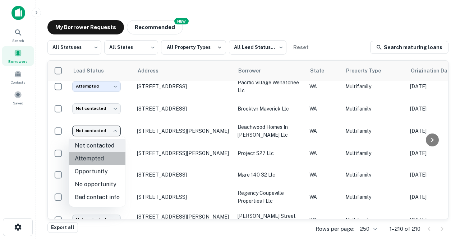
click at [104, 158] on li "Attempted" at bounding box center [97, 158] width 56 height 13
type input "*********"
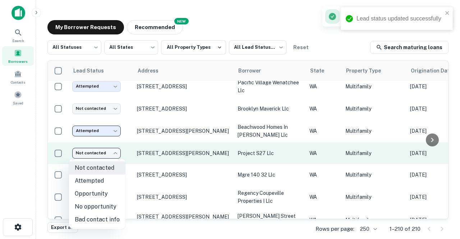
click at [115, 156] on body "Lead status updated successfully Search Borrowers Contacts Saved My Borrower Re…" at bounding box center [230, 119] width 460 height 239
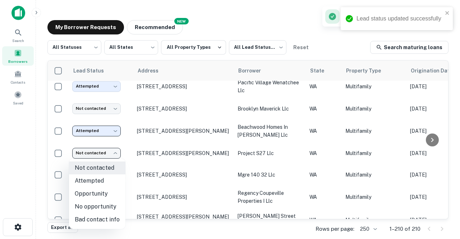
click at [97, 180] on li "Attempted" at bounding box center [97, 181] width 56 height 13
type input "*********"
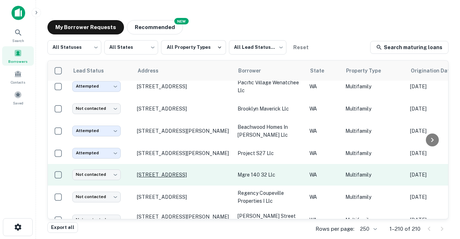
click at [151, 176] on p "[STREET_ADDRESS]" at bounding box center [183, 175] width 93 height 6
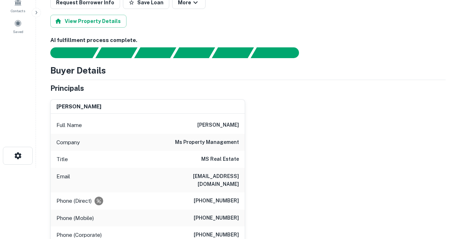
scroll to position [73, 0]
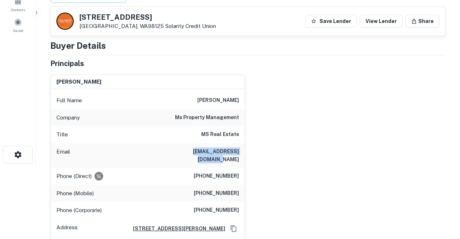
drag, startPoint x: 171, startPoint y: 150, endPoint x: 239, endPoint y: 151, distance: 68.7
click at [239, 151] on div "Email melina@ms-apartment.com" at bounding box center [148, 155] width 194 height 24
copy h6 "melina@ms-apartment.com"
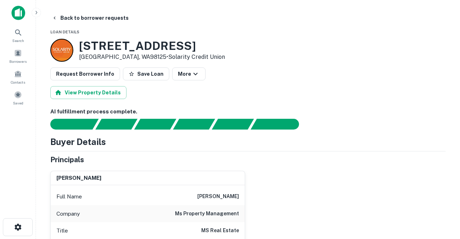
scroll to position [0, 0]
click at [72, 18] on button "Back to borrower requests" at bounding box center [90, 18] width 83 height 13
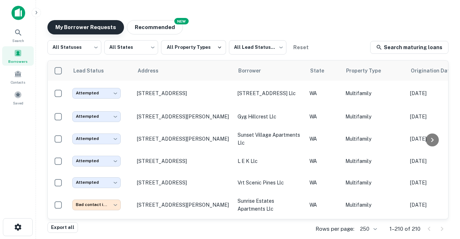
scroll to position [233, 0]
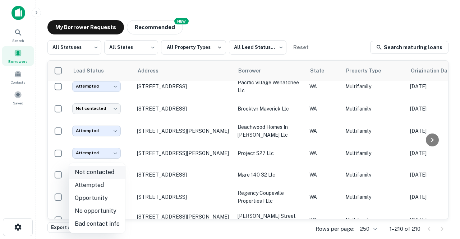
click at [117, 174] on body "Search Borrowers Contacts Saved My Borrower Requests NEW Recommended All Status…" at bounding box center [230, 119] width 460 height 239
click at [96, 185] on li "Attempted" at bounding box center [97, 185] width 56 height 13
type input "*********"
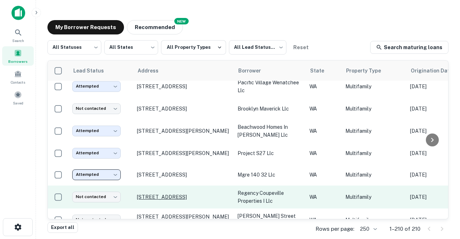
click at [169, 198] on p "[STREET_ADDRESS]" at bounding box center [183, 197] width 93 height 6
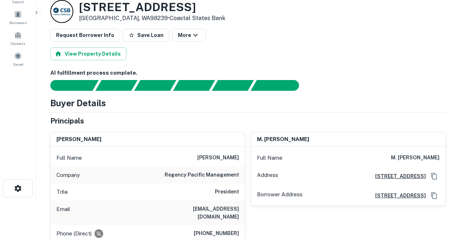
scroll to position [40, 0]
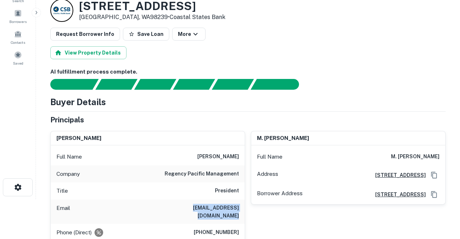
drag, startPoint x: 165, startPoint y: 208, endPoint x: 239, endPoint y: 208, distance: 74.1
click at [239, 208] on div "Email dastroud@regency-pacific.com" at bounding box center [148, 212] width 194 height 24
copy h6 "dastroud@regency-pacific.com"
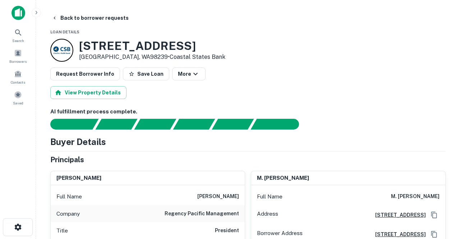
scroll to position [0, 0]
click at [85, 19] on button "Back to borrower requests" at bounding box center [90, 18] width 83 height 13
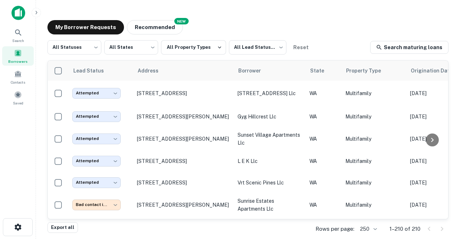
scroll to position [233, 0]
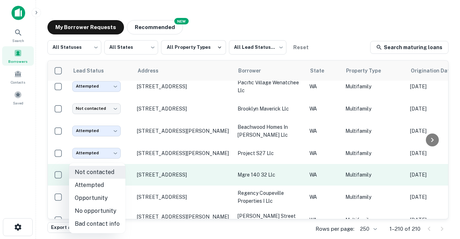
click at [118, 174] on body "Search Borrowers Contacts Saved My Borrower Requests NEW Recommended All Status…" at bounding box center [230, 119] width 460 height 239
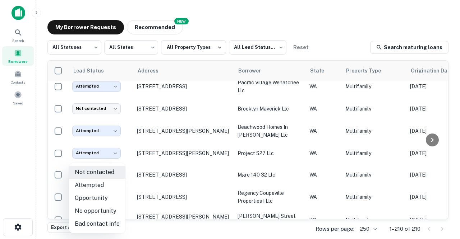
click at [90, 184] on li "Attempted" at bounding box center [97, 185] width 56 height 13
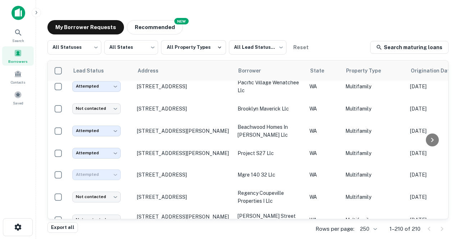
type input "*********"
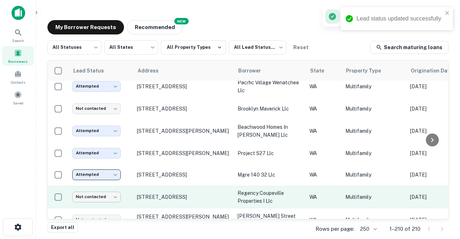
click at [117, 198] on body "Lead status updated successfully Search Borrowers Contacts Saved My Borrower Re…" at bounding box center [230, 119] width 460 height 239
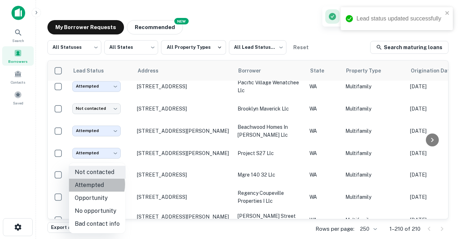
click at [91, 185] on li "Attempted" at bounding box center [97, 185] width 56 height 13
type input "*********"
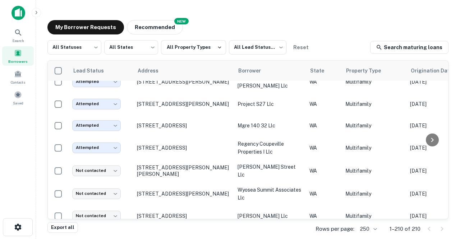
scroll to position [283, 0]
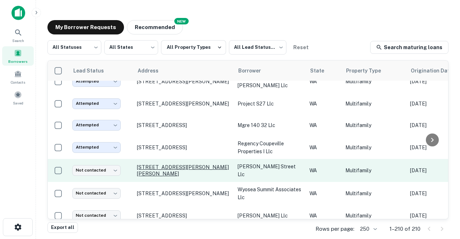
click at [162, 171] on p "[STREET_ADDRESS][PERSON_NAME][PERSON_NAME]" at bounding box center [183, 170] width 93 height 13
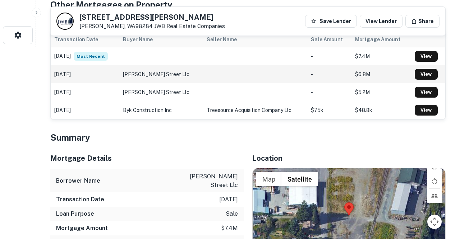
scroll to position [193, 0]
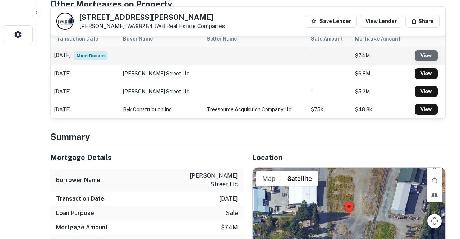
click at [424, 53] on link "View" at bounding box center [426, 55] width 23 height 11
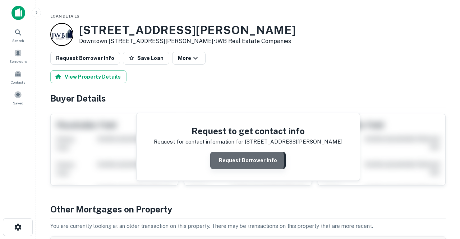
click at [248, 160] on button "Request Borrower Info" at bounding box center [248, 160] width 76 height 17
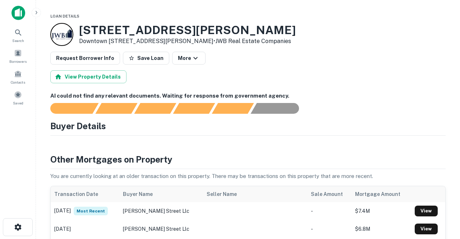
click at [65, 17] on span "Loan Details" at bounding box center [64, 16] width 29 height 4
click at [92, 76] on button "View Property Details" at bounding box center [88, 76] width 76 height 13
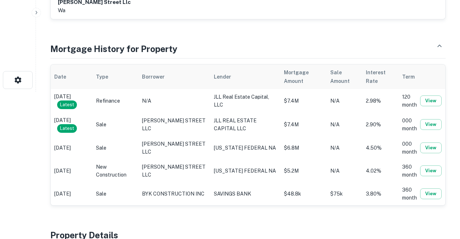
scroll to position [148, 0]
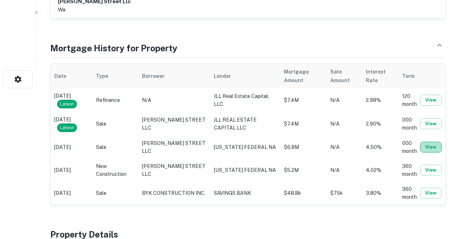
click at [427, 148] on button "View" at bounding box center [431, 147] width 22 height 11
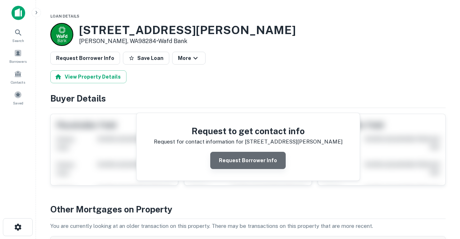
click at [250, 160] on button "Request Borrower Info" at bounding box center [248, 160] width 76 height 17
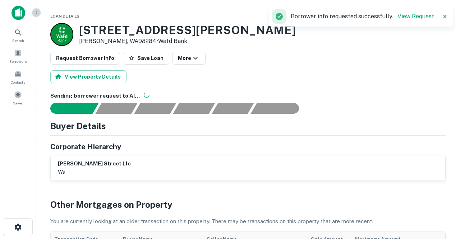
click at [36, 12] on icon "button" at bounding box center [36, 13] width 6 height 6
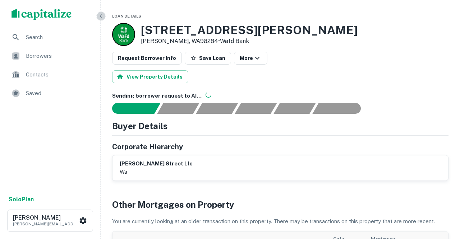
click at [103, 17] on icon "button" at bounding box center [101, 16] width 6 height 6
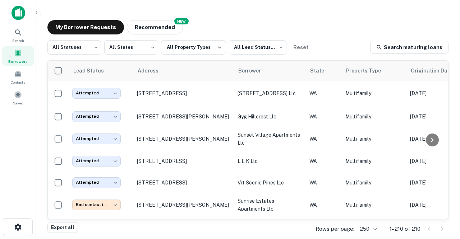
scroll to position [283, 0]
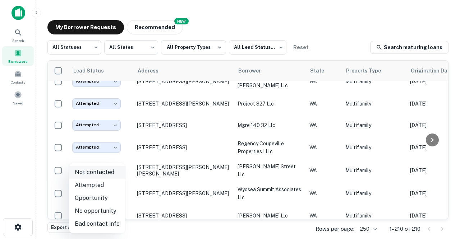
click at [117, 171] on body "Search Borrowers Contacts Saved My Borrower Requests NEW Recommended All Status…" at bounding box center [230, 119] width 460 height 239
click at [97, 225] on li "Bad contact info" at bounding box center [97, 224] width 56 height 13
type input "**********"
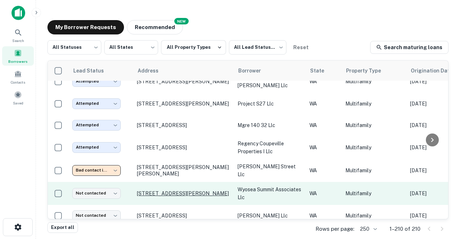
click at [156, 193] on p "[STREET_ADDRESS][PERSON_NAME]" at bounding box center [183, 194] width 93 height 6
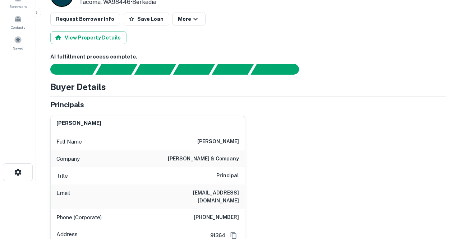
scroll to position [58, 0]
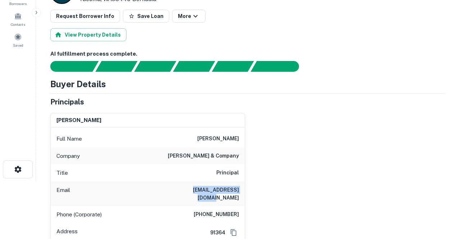
drag, startPoint x: 181, startPoint y: 188, endPoint x: 234, endPoint y: 192, distance: 53.4
click at [234, 192] on div "Email johnjr@walshandco.com" at bounding box center [148, 194] width 194 height 24
copy h6 "johnjr@walshandco.com"
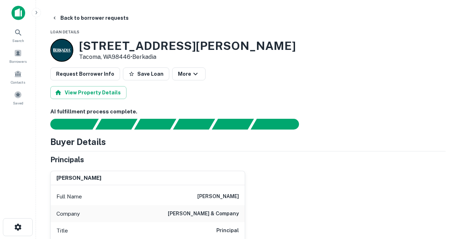
scroll to position [0, 0]
click at [82, 19] on button "Back to borrower requests" at bounding box center [90, 18] width 83 height 13
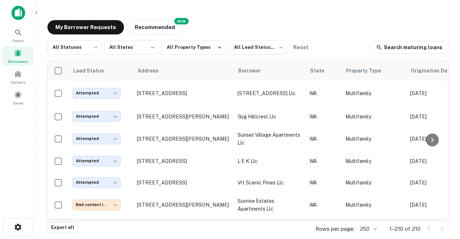
scroll to position [283, 0]
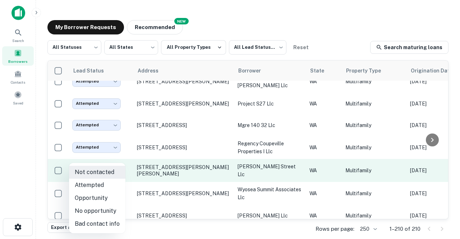
click at [117, 170] on body "Search Borrowers Contacts Saved My Borrower Requests NEW Recommended All Status…" at bounding box center [230, 119] width 460 height 239
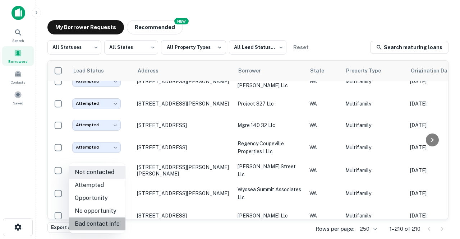
click at [102, 224] on li "Bad contact info" at bounding box center [97, 224] width 56 height 13
type input "**********"
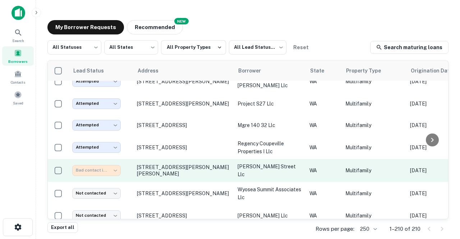
click at [93, 169] on div "Bad contact info" at bounding box center [96, 170] width 49 height 10
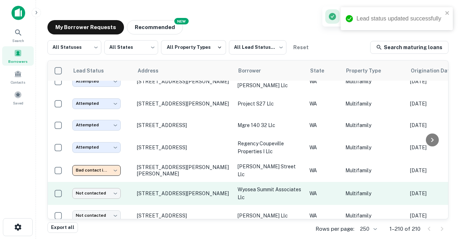
click at [117, 192] on body "Lead status updated successfully Search Borrowers Contacts Saved My Borrower Re…" at bounding box center [230, 119] width 460 height 239
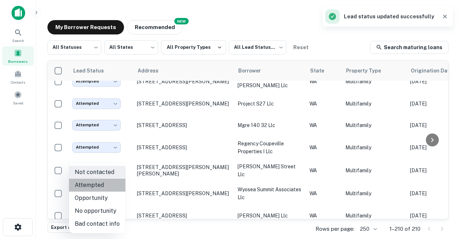
click at [97, 185] on li "Attempted" at bounding box center [97, 185] width 56 height 13
type input "*********"
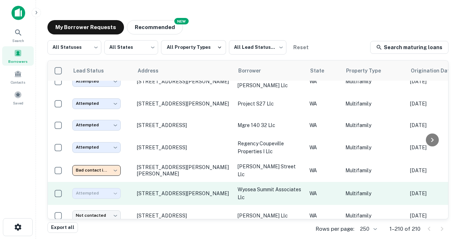
click at [99, 191] on div "Attempted" at bounding box center [96, 193] width 49 height 10
click at [97, 192] on div "Attempted" at bounding box center [96, 193] width 49 height 10
click at [93, 193] on div "Attempted" at bounding box center [96, 193] width 49 height 10
click at [116, 191] on div "Attempted" at bounding box center [96, 193] width 49 height 10
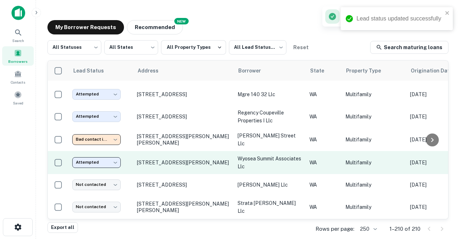
scroll to position [315, 0]
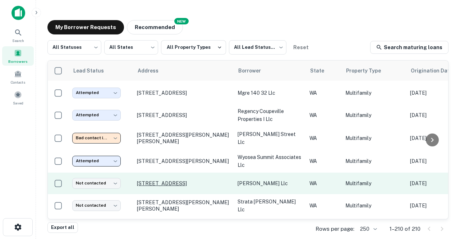
click at [157, 182] on p "[STREET_ADDRESS]" at bounding box center [183, 183] width 93 height 6
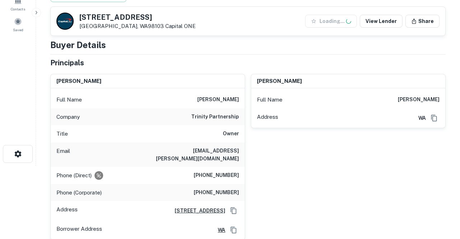
scroll to position [74, 0]
drag, startPoint x: 203, startPoint y: 150, endPoint x: 239, endPoint y: 151, distance: 36.3
click at [239, 151] on div "Email jrose@cox.net" at bounding box center [148, 154] width 194 height 24
copy h6 "jrose@cox.net"
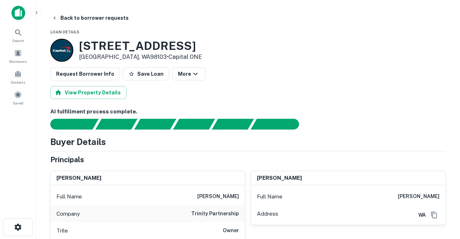
scroll to position [0, 0]
click at [90, 18] on button "Back to borrower requests" at bounding box center [90, 18] width 83 height 13
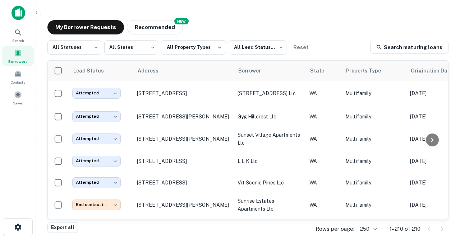
scroll to position [315, 0]
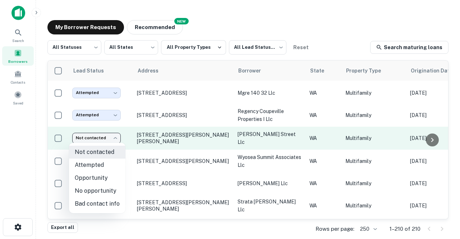
click at [116, 136] on body "Search Borrowers Contacts Saved My Borrower Requests NEW Recommended All Status…" at bounding box center [230, 119] width 460 height 239
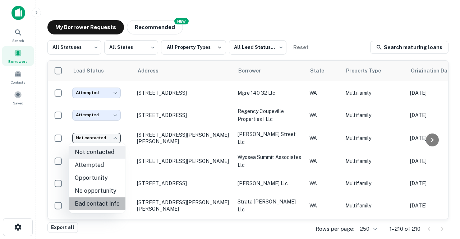
click at [101, 205] on li "Bad contact info" at bounding box center [97, 204] width 56 height 13
type input "**********"
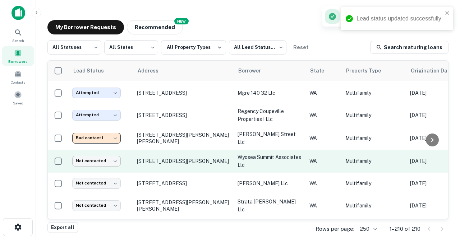
click at [116, 162] on body "Lead status updated successfully Search Borrowers Contacts Saved My Borrower Re…" at bounding box center [230, 119] width 460 height 239
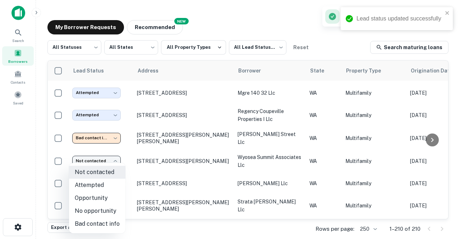
click at [97, 187] on li "Attempted" at bounding box center [97, 185] width 56 height 13
type input "*********"
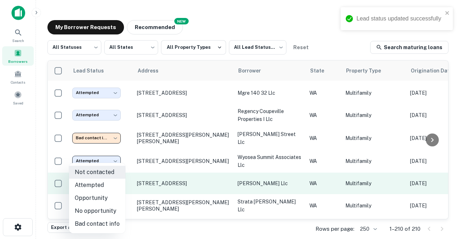
click at [117, 181] on body "Lead status updated successfully Search Borrowers Contacts Saved My Borrower Re…" at bounding box center [230, 119] width 460 height 239
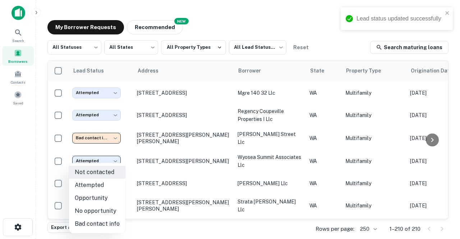
click at [95, 184] on li "Attempted" at bounding box center [97, 185] width 56 height 13
type input "*********"
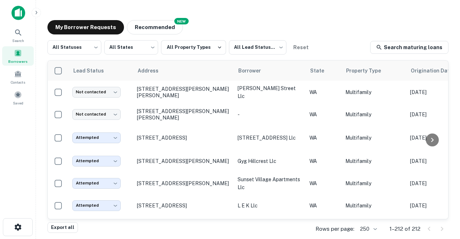
scroll to position [0, 0]
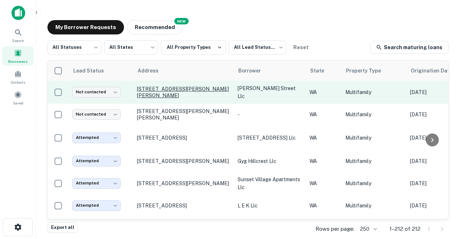
click at [163, 91] on p "[STREET_ADDRESS][PERSON_NAME][PERSON_NAME]" at bounding box center [183, 92] width 93 height 13
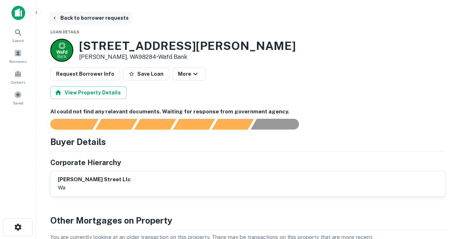
click at [76, 16] on button "Back to borrower requests" at bounding box center [90, 18] width 83 height 13
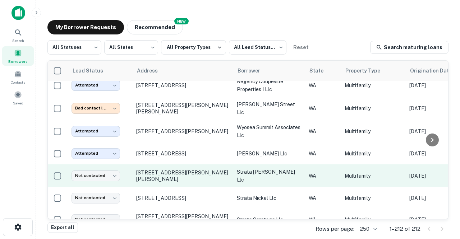
scroll to position [402, 1]
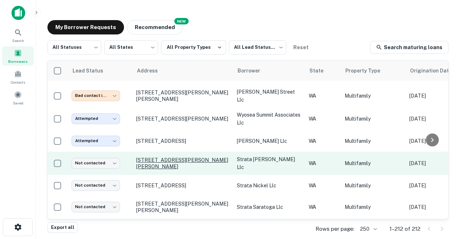
click at [149, 159] on p "[STREET_ADDRESS][PERSON_NAME][PERSON_NAME]" at bounding box center [182, 163] width 93 height 13
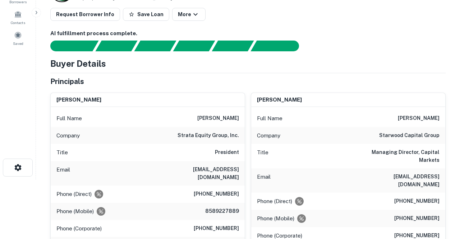
scroll to position [66, 0]
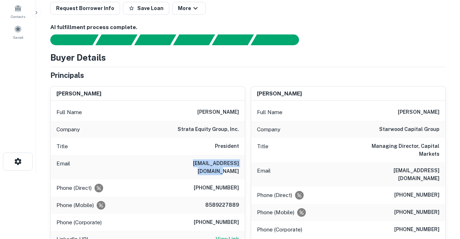
drag, startPoint x: 176, startPoint y: 164, endPoint x: 243, endPoint y: 165, distance: 66.9
click at [243, 165] on div "Email davidm@strataequity.com" at bounding box center [148, 167] width 194 height 24
click at [241, 164] on div "Email davidm@strataequity.com" at bounding box center [148, 167] width 194 height 24
click at [176, 162] on div "Email davidm@strataequity.com" at bounding box center [148, 167] width 194 height 24
drag, startPoint x: 176, startPoint y: 162, endPoint x: 239, endPoint y: 163, distance: 63.7
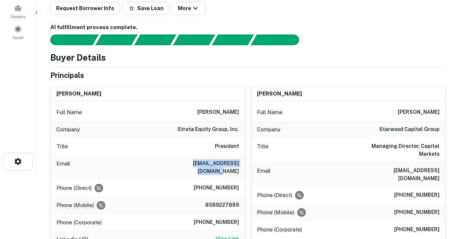
click at [239, 163] on div "Email davidm@strataequity.com" at bounding box center [148, 167] width 194 height 24
copy h6 "davidm@strataequity.com"
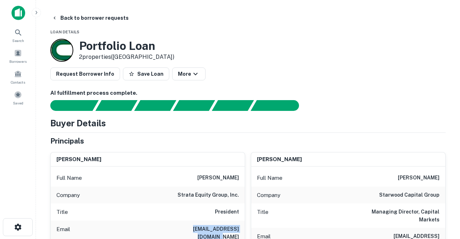
scroll to position [0, 0]
click at [88, 17] on button "Back to borrower requests" at bounding box center [90, 18] width 83 height 13
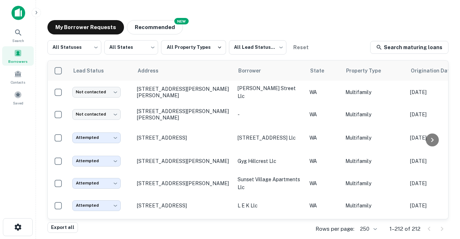
scroll to position [402, 0]
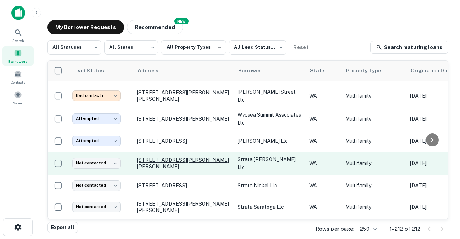
click at [146, 157] on p "[STREET_ADDRESS][PERSON_NAME][PERSON_NAME]" at bounding box center [183, 163] width 93 height 13
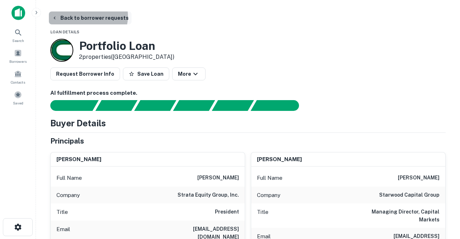
click at [87, 17] on button "Back to borrower requests" at bounding box center [90, 18] width 83 height 13
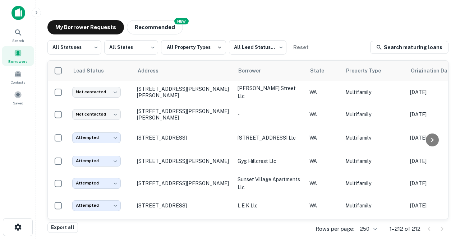
scroll to position [402, 0]
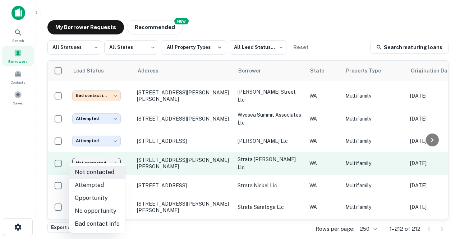
click at [119, 160] on body "Search Borrowers Contacts Saved My Borrower Requests NEW Recommended All Status…" at bounding box center [230, 119] width 460 height 239
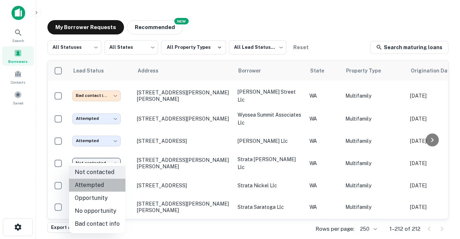
click at [99, 184] on li "Attempted" at bounding box center [97, 185] width 56 height 13
type input "*********"
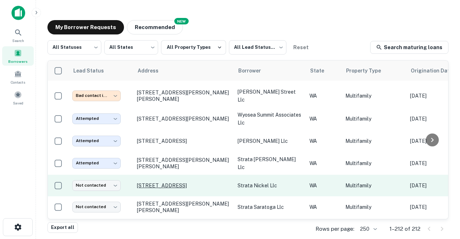
click at [159, 183] on p "[STREET_ADDRESS]" at bounding box center [183, 186] width 93 height 6
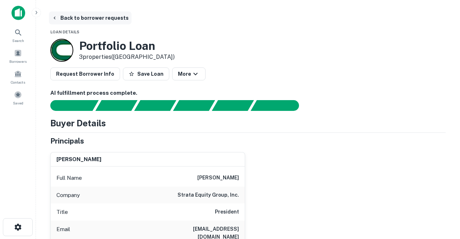
click at [89, 16] on button "Back to borrower requests" at bounding box center [90, 18] width 83 height 13
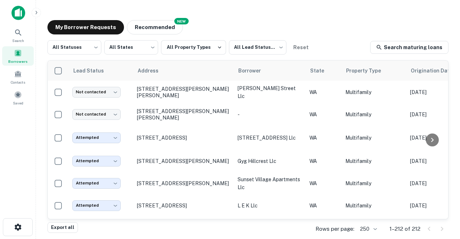
scroll to position [402, 0]
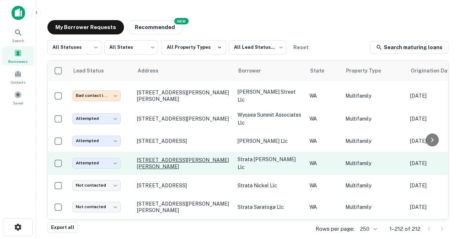
click at [152, 159] on p "[STREET_ADDRESS][PERSON_NAME][PERSON_NAME]" at bounding box center [183, 163] width 93 height 13
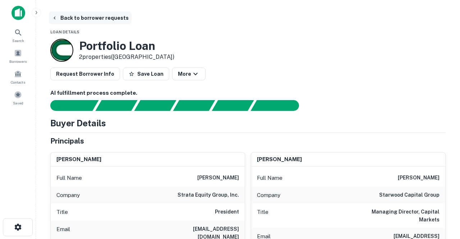
click at [87, 19] on button "Back to borrower requests" at bounding box center [90, 18] width 83 height 13
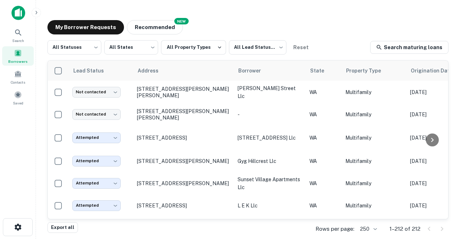
scroll to position [402, 0]
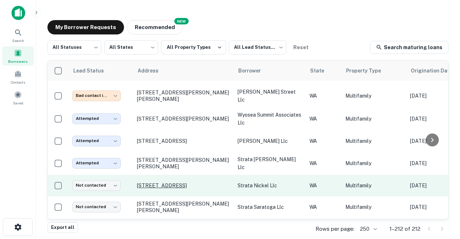
click at [155, 183] on p "[STREET_ADDRESS]" at bounding box center [183, 186] width 93 height 6
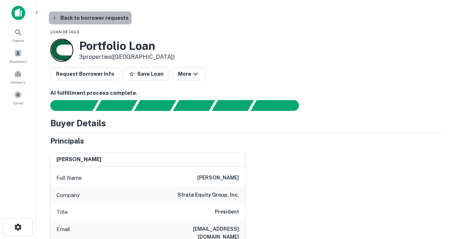
click at [91, 18] on button "Back to borrower requests" at bounding box center [90, 18] width 83 height 13
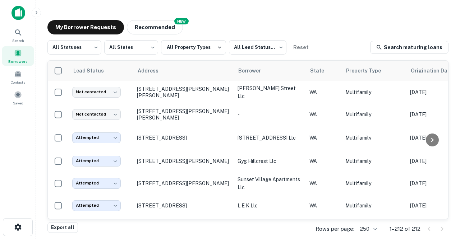
scroll to position [402, 0]
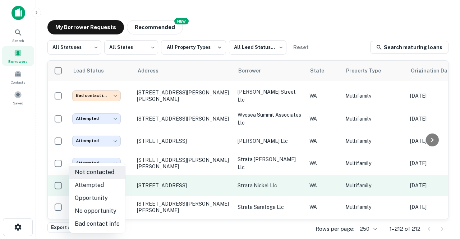
click at [115, 181] on body "Search Borrowers Contacts Saved My Borrower Requests NEW Recommended All Status…" at bounding box center [230, 119] width 460 height 239
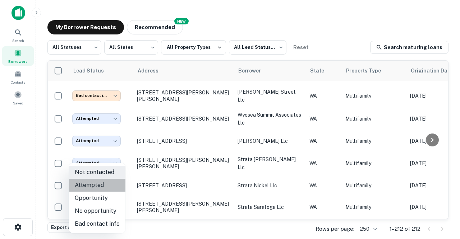
click at [99, 185] on li "Attempted" at bounding box center [97, 185] width 56 height 13
type input "*********"
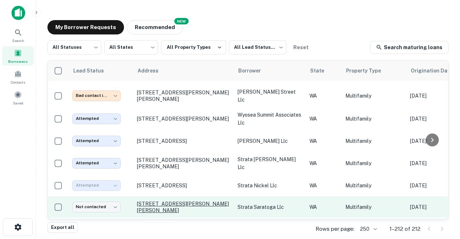
click at [158, 203] on p "[STREET_ADDRESS][PERSON_NAME][PERSON_NAME]" at bounding box center [183, 207] width 93 height 13
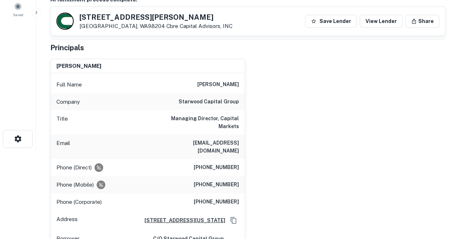
scroll to position [92, 0]
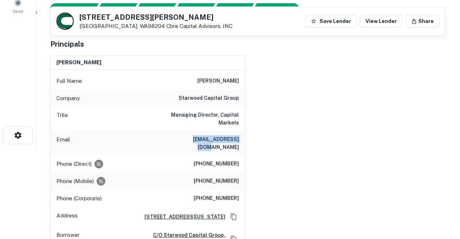
drag, startPoint x: 183, startPoint y: 131, endPoint x: 239, endPoint y: 132, distance: 56.8
click at [239, 132] on div "Email [EMAIL_ADDRESS][DOMAIN_NAME]" at bounding box center [148, 143] width 194 height 24
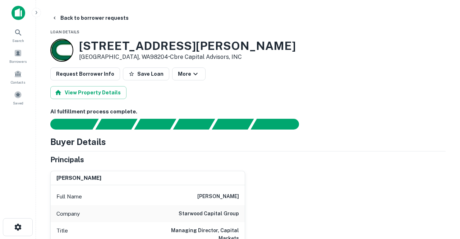
scroll to position [0, 0]
click at [90, 19] on button "Back to borrower requests" at bounding box center [90, 18] width 83 height 13
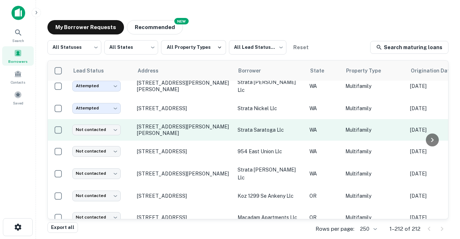
scroll to position [480, 0]
click at [158, 122] on td "[STREET_ADDRESS][PERSON_NAME][PERSON_NAME]" at bounding box center [183, 130] width 101 height 22
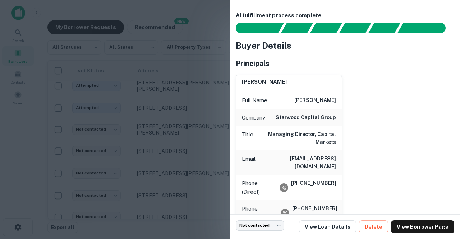
click at [210, 34] on div at bounding box center [230, 119] width 460 height 239
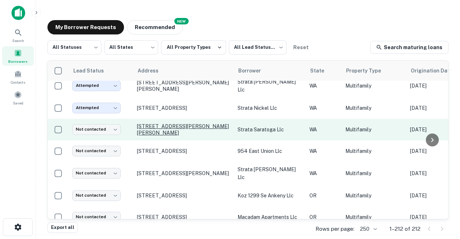
click at [159, 126] on p "[STREET_ADDRESS][PERSON_NAME][PERSON_NAME]" at bounding box center [183, 129] width 93 height 13
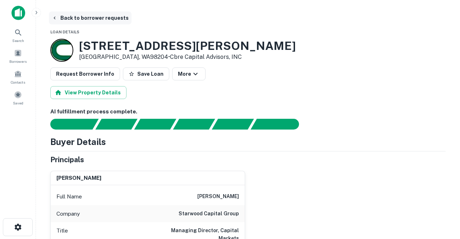
click at [89, 17] on button "Back to borrower requests" at bounding box center [90, 18] width 83 height 13
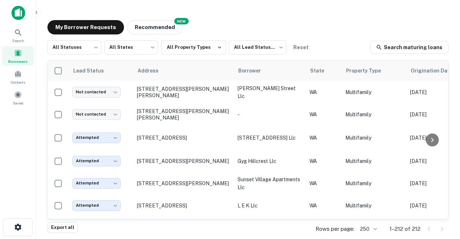
scroll to position [480, 0]
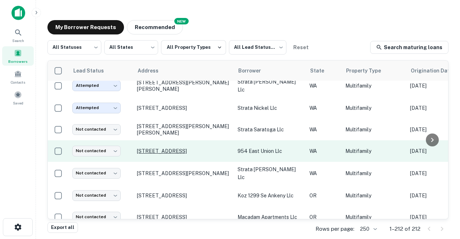
click at [156, 148] on p "[STREET_ADDRESS]" at bounding box center [183, 151] width 93 height 6
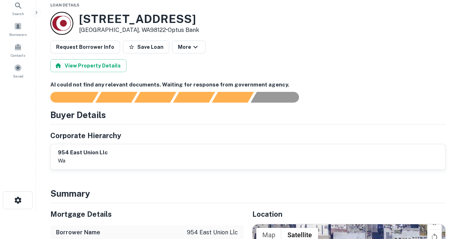
scroll to position [27, 0]
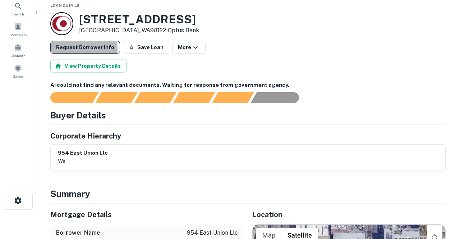
click at [83, 49] on button "Request Borrower Info" at bounding box center [85, 47] width 70 height 13
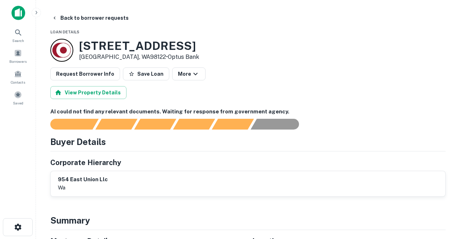
scroll to position [0, 0]
click at [96, 18] on button "Back to borrower requests" at bounding box center [90, 18] width 83 height 13
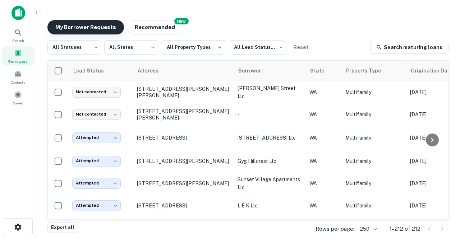
scroll to position [480, 0]
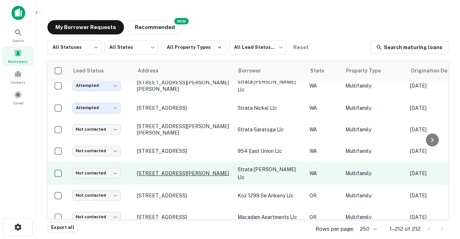
click at [156, 170] on p "[STREET_ADDRESS][PERSON_NAME]" at bounding box center [183, 173] width 93 height 6
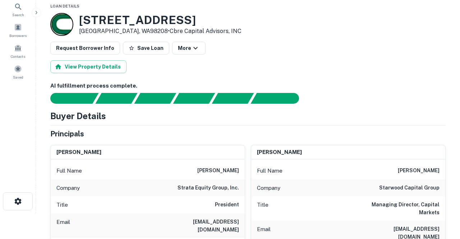
scroll to position [23, 0]
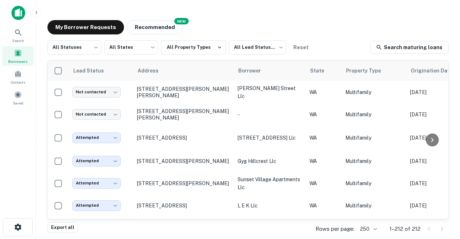
scroll to position [480, 0]
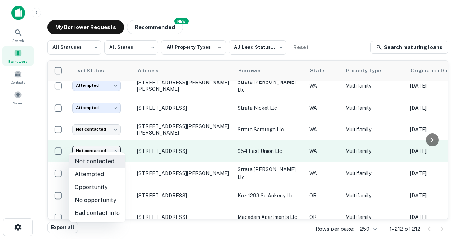
click at [116, 147] on body "Search Borrowers Contacts Saved My Borrower Requests NEW Recommended All Status…" at bounding box center [230, 119] width 460 height 239
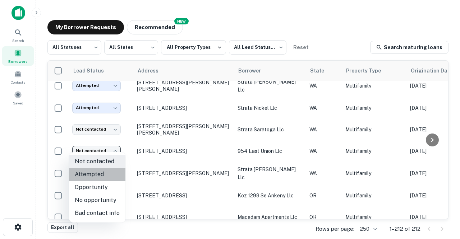
click at [97, 175] on li "Attempted" at bounding box center [97, 174] width 56 height 13
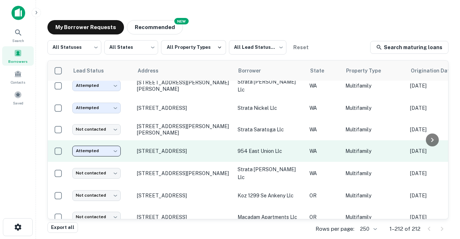
click at [117, 146] on body "Search Borrowers Contacts Saved My Borrower Requests NEW Recommended All Status…" at bounding box center [230, 119] width 460 height 239
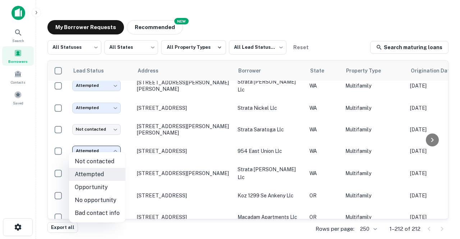
click at [110, 160] on li "Not contacted" at bounding box center [97, 161] width 56 height 13
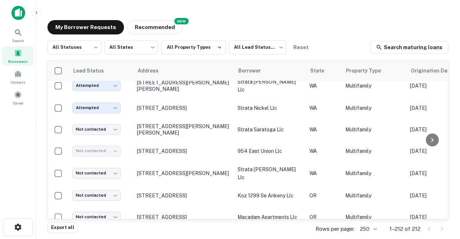
type input "****"
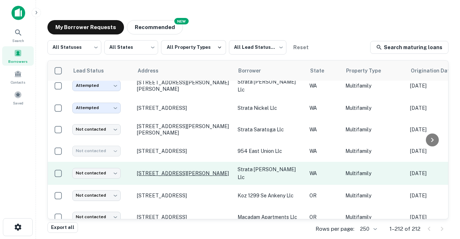
click at [163, 170] on p "[STREET_ADDRESS][PERSON_NAME]" at bounding box center [183, 173] width 93 height 6
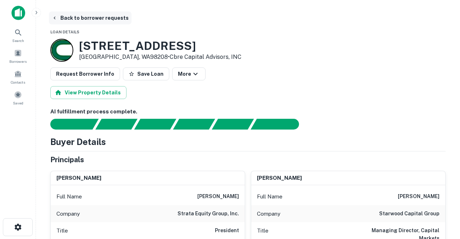
click at [93, 18] on button "Back to borrower requests" at bounding box center [90, 18] width 83 height 13
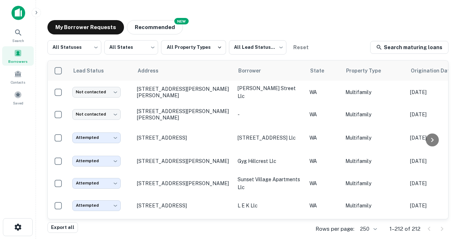
scroll to position [480, 0]
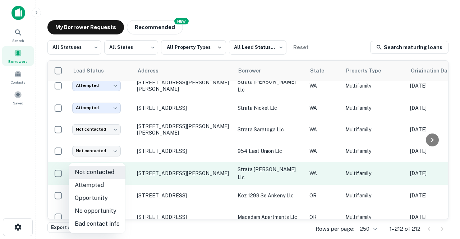
click at [117, 168] on body "Search Borrowers Contacts Saved My Borrower Requests NEW Recommended All Status…" at bounding box center [230, 119] width 460 height 239
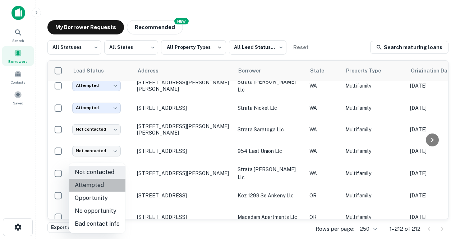
click at [103, 186] on li "Attempted" at bounding box center [97, 185] width 56 height 13
type input "*********"
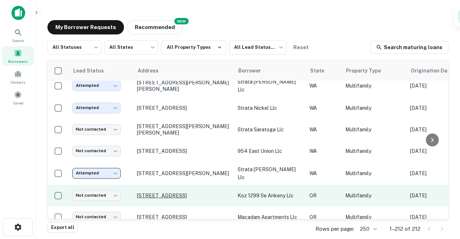
click at [154, 193] on p "[STREET_ADDRESS]" at bounding box center [183, 196] width 93 height 6
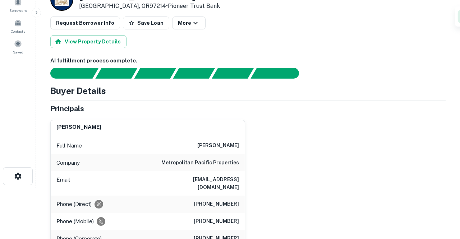
scroll to position [52, 0]
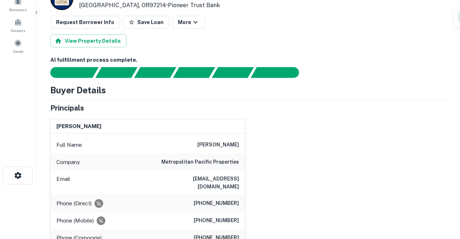
drag, startPoint x: 154, startPoint y: 179, endPoint x: 238, endPoint y: 187, distance: 84.9
click at [238, 187] on h6 "jweinstock@metropolitanpacific.com" at bounding box center [196, 183] width 86 height 16
copy h6 "jweinstock@metropolitanpacific.com"
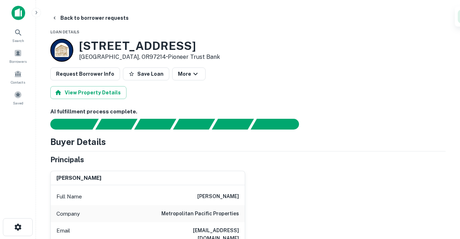
scroll to position [0, 0]
click at [90, 19] on button "Back to borrower requests" at bounding box center [90, 18] width 83 height 13
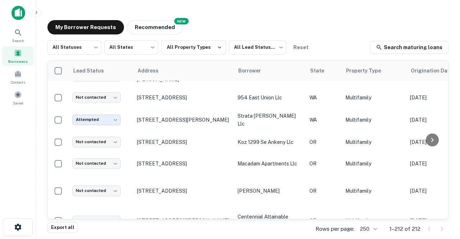
scroll to position [531, 0]
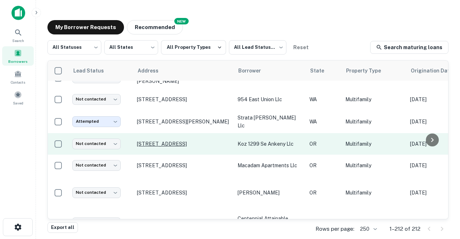
click at [159, 141] on p "[STREET_ADDRESS]" at bounding box center [183, 144] width 93 height 6
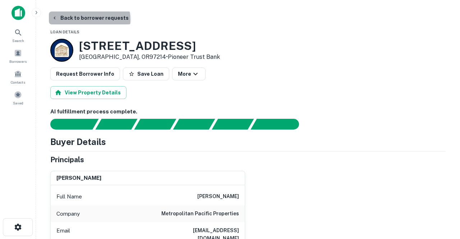
click at [89, 19] on button "Back to borrower requests" at bounding box center [90, 18] width 83 height 13
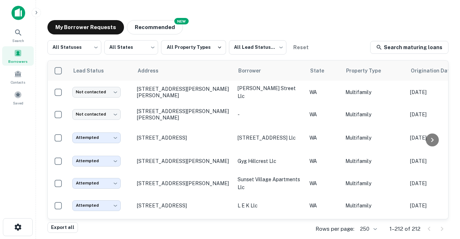
scroll to position [531, 0]
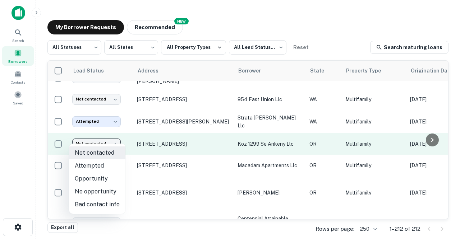
click at [111, 138] on body "Search Borrowers Contacts Saved My Borrower Requests NEW Recommended All Status…" at bounding box center [230, 119] width 460 height 239
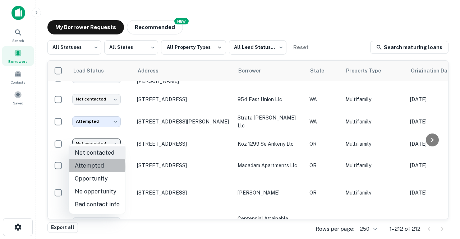
click at [91, 167] on li "Attempted" at bounding box center [97, 166] width 56 height 13
type input "*********"
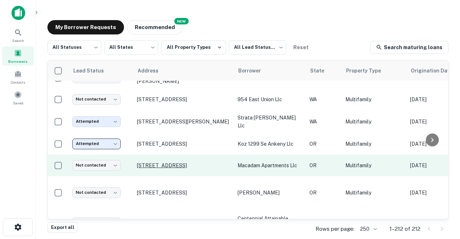
click at [158, 163] on p "[STREET_ADDRESS]" at bounding box center [183, 166] width 93 height 6
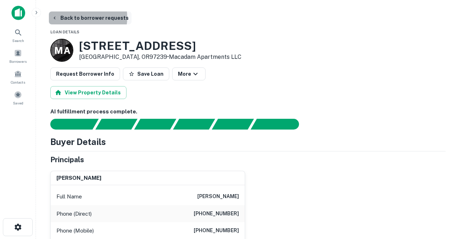
click at [75, 18] on button "Back to borrower requests" at bounding box center [90, 18] width 83 height 13
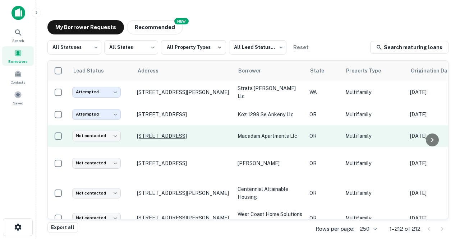
scroll to position [563, 0]
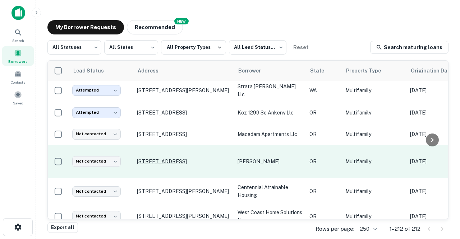
click at [159, 159] on p "[STREET_ADDRESS]" at bounding box center [183, 162] width 93 height 6
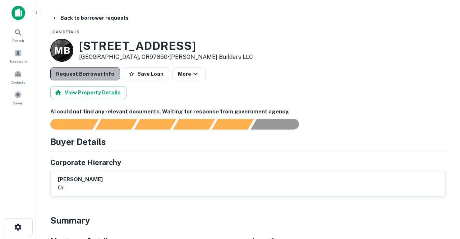
click at [104, 77] on button "Request Borrower Info" at bounding box center [85, 74] width 70 height 13
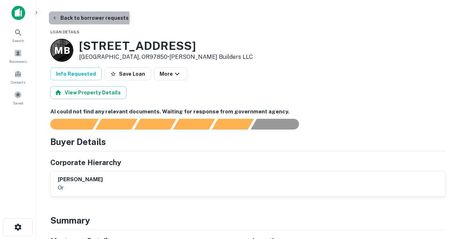
click at [89, 18] on button "Back to borrower requests" at bounding box center [90, 18] width 83 height 13
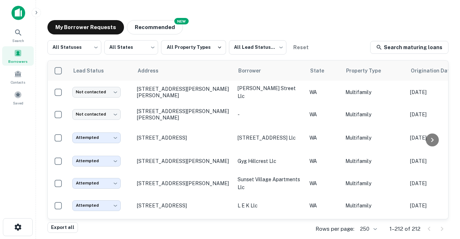
scroll to position [563, 0]
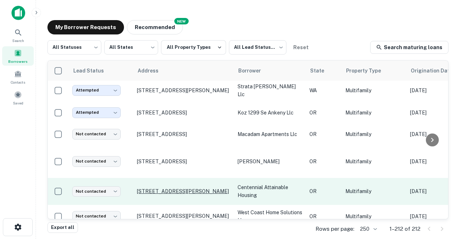
click at [151, 188] on p "[STREET_ADDRESS][PERSON_NAME]" at bounding box center [183, 191] width 93 height 6
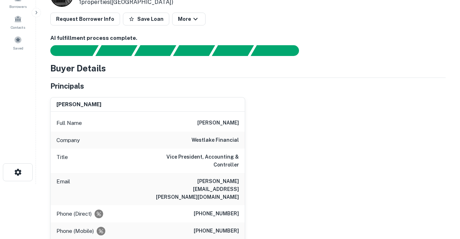
scroll to position [56, 0]
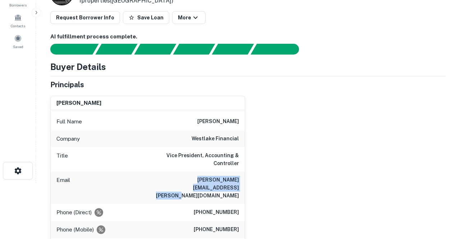
drag, startPoint x: 150, startPoint y: 179, endPoint x: 239, endPoint y: 185, distance: 89.7
click at [239, 185] on div "Email timothy.taylor@westlakefinancial.com" at bounding box center [148, 188] width 194 height 32
copy h6 "[PERSON_NAME][EMAIL_ADDRESS][PERSON_NAME][DOMAIN_NAME]"
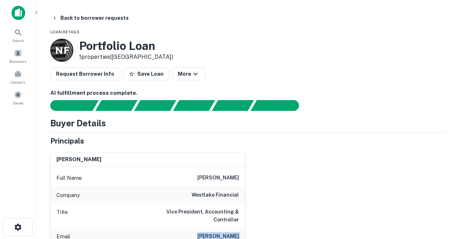
scroll to position [0, 0]
click at [91, 16] on button "Back to borrower requests" at bounding box center [90, 18] width 83 height 13
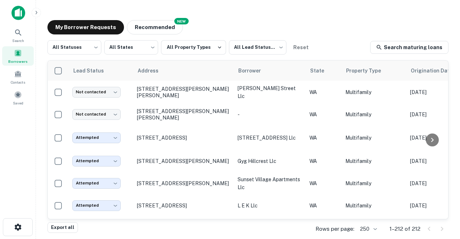
scroll to position [563, 0]
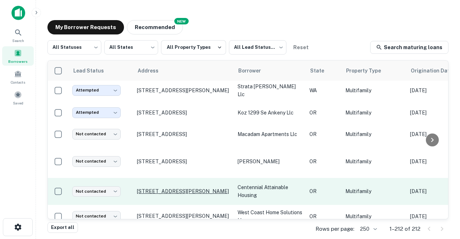
click at [154, 188] on p "[STREET_ADDRESS][PERSON_NAME]" at bounding box center [183, 191] width 93 height 6
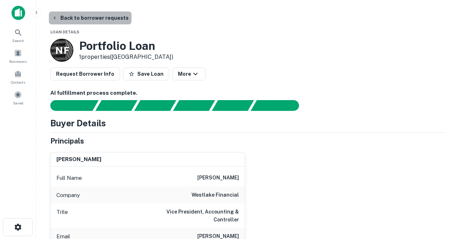
click at [100, 21] on button "Back to borrower requests" at bounding box center [90, 18] width 83 height 13
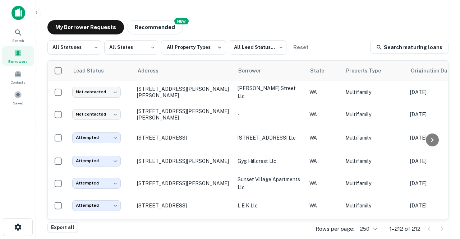
scroll to position [563, 0]
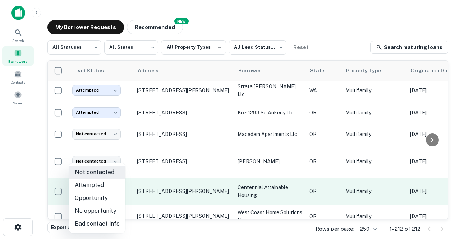
click at [115, 177] on body "Search Borrowers Contacts Saved My Borrower Requests NEW Recommended All Status…" at bounding box center [230, 119] width 460 height 239
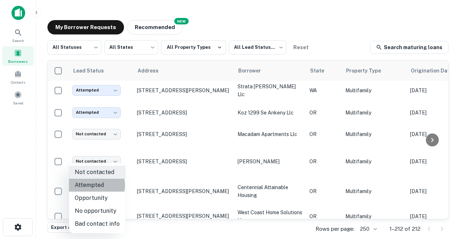
click at [94, 186] on li "Attempted" at bounding box center [97, 185] width 56 height 13
type input "*********"
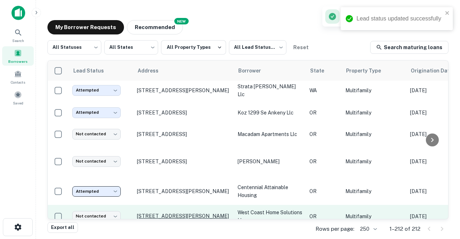
click at [165, 213] on p "[STREET_ADDRESS][PERSON_NAME]" at bounding box center [183, 216] width 93 height 6
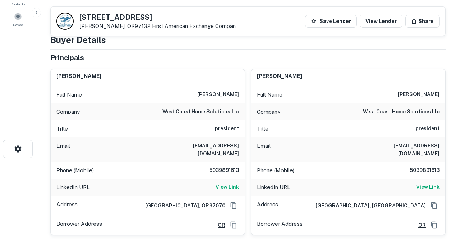
scroll to position [77, 0]
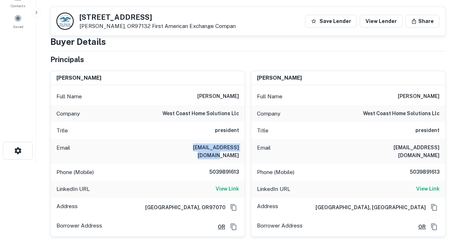
drag, startPoint x: 175, startPoint y: 148, endPoint x: 234, endPoint y: 150, distance: 58.7
click at [234, 150] on div "Email eugenel.wchs@gmail.com" at bounding box center [148, 151] width 194 height 24
copy h6 "[EMAIL_ADDRESS][DOMAIN_NAME]"
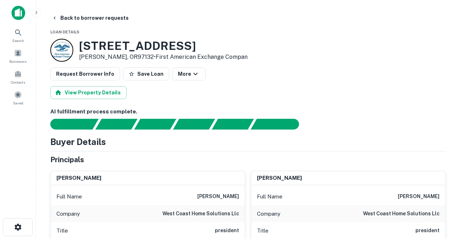
scroll to position [0, 0]
click at [91, 19] on button "Back to borrower requests" at bounding box center [90, 18] width 83 height 13
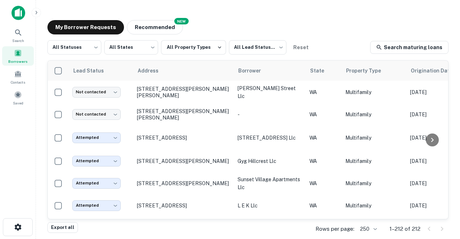
scroll to position [563, 0]
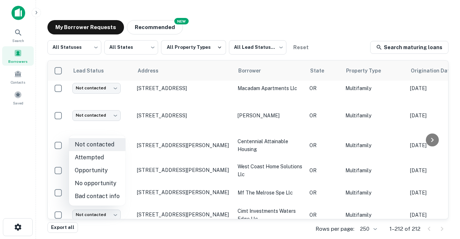
click at [118, 129] on body "Search Borrowers Contacts Saved My Borrower Requests NEW Recommended All Status…" at bounding box center [230, 119] width 460 height 239
click at [95, 157] on li "Attempted" at bounding box center [97, 157] width 56 height 13
type input "*********"
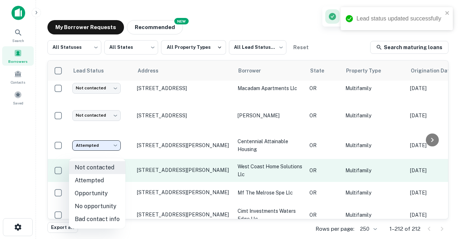
click at [116, 154] on body "Lead status updated successfully Search Borrowers Contacts Saved My Borrower Re…" at bounding box center [230, 119] width 460 height 239
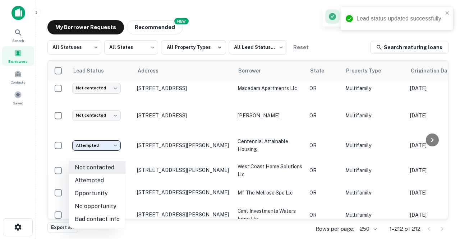
click at [90, 181] on li "Attempted" at bounding box center [97, 180] width 56 height 13
type input "*********"
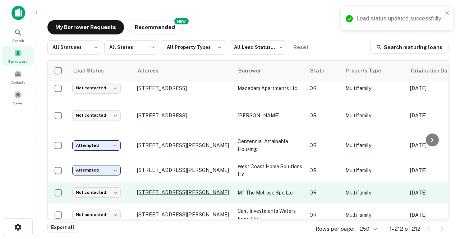
click at [152, 189] on p "[STREET_ADDRESS][PERSON_NAME]" at bounding box center [183, 192] width 93 height 6
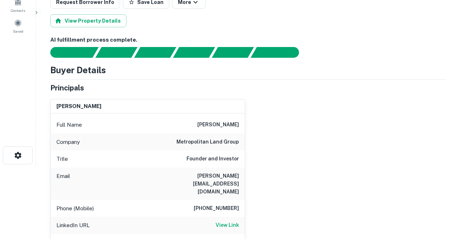
scroll to position [72, 0]
drag, startPoint x: 178, startPoint y: 175, endPoint x: 240, endPoint y: 175, distance: 62.6
click at [240, 175] on div "Email [PERSON_NAME][EMAIL_ADDRESS][DOMAIN_NAME]" at bounding box center [148, 184] width 194 height 32
copy h6 "[PERSON_NAME][EMAIL_ADDRESS][DOMAIN_NAME]"
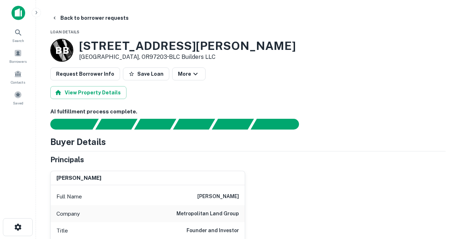
scroll to position [0, 0]
click at [87, 18] on button "Back to borrower requests" at bounding box center [90, 18] width 83 height 13
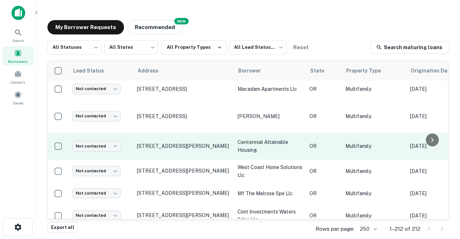
scroll to position [613, 0]
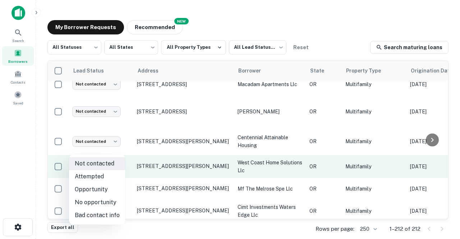
click at [114, 147] on body "Search Borrowers Contacts Saved My Borrower Requests NEW Recommended All Status…" at bounding box center [230, 119] width 460 height 239
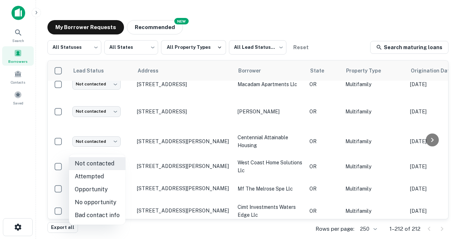
click at [150, 149] on div at bounding box center [230, 119] width 460 height 239
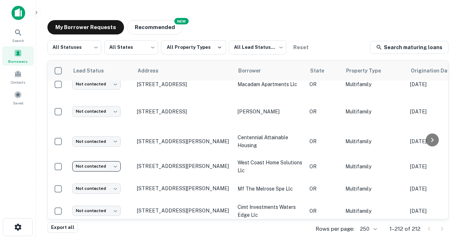
click at [150, 163] on p "[STREET_ADDRESS][PERSON_NAME]" at bounding box center [183, 166] width 93 height 6
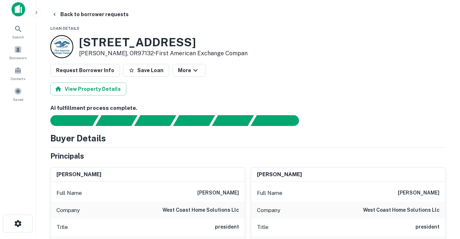
scroll to position [4, 0]
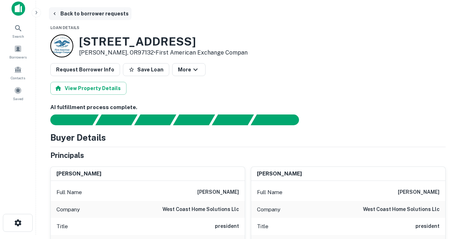
click at [81, 13] on button "Back to borrower requests" at bounding box center [90, 13] width 83 height 13
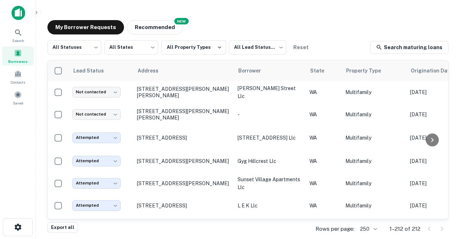
scroll to position [613, 0]
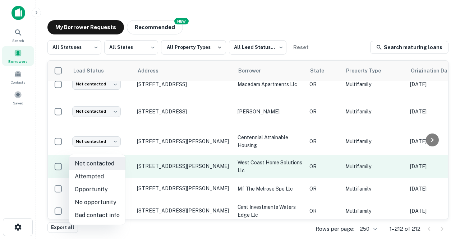
click at [116, 149] on body "Search Borrowers Contacts Saved My Borrower Requests NEW Recommended All Status…" at bounding box center [230, 119] width 460 height 239
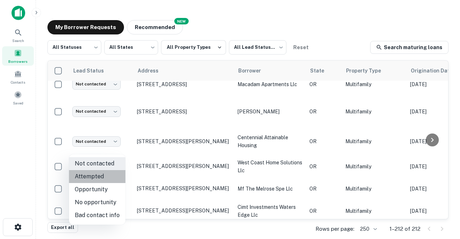
click at [99, 175] on li "Attempted" at bounding box center [97, 176] width 56 height 13
type input "*********"
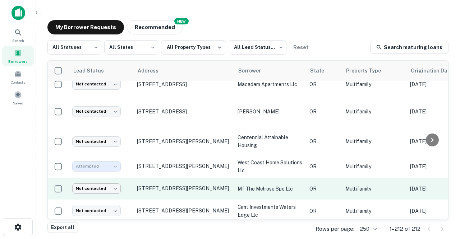
click at [115, 172] on body "Search Borrowers Contacts Saved My Borrower Requests NEW Recommended All Status…" at bounding box center [230, 119] width 460 height 239
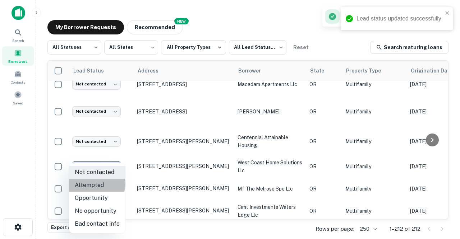
click at [95, 184] on li "Attempted" at bounding box center [97, 185] width 56 height 13
type input "*********"
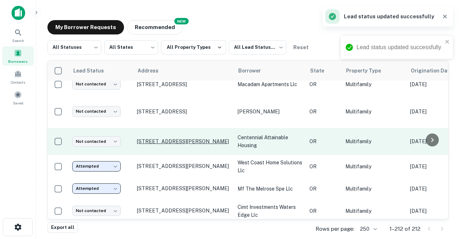
click at [159, 138] on p "[STREET_ADDRESS][PERSON_NAME]" at bounding box center [183, 141] width 93 height 6
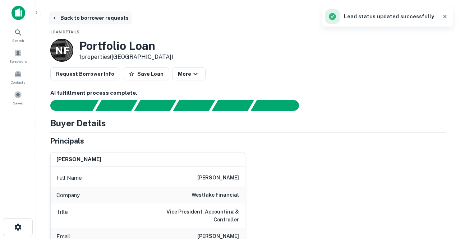
click at [91, 17] on button "Back to borrower requests" at bounding box center [90, 18] width 83 height 13
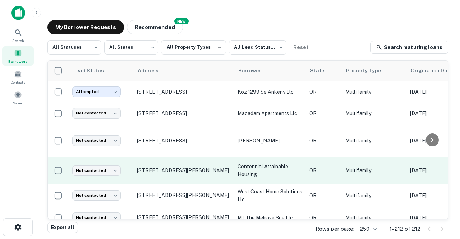
scroll to position [584, 0]
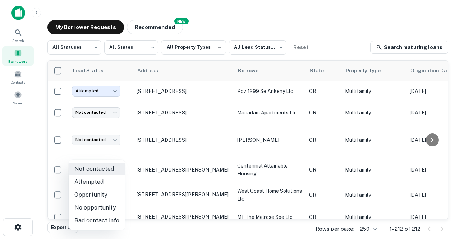
click at [117, 155] on body "Search Borrowers Contacts Saved My Borrower Requests NEW Recommended All Status…" at bounding box center [230, 119] width 460 height 239
click at [96, 221] on li "Bad contact info" at bounding box center [97, 221] width 56 height 13
type input "**********"
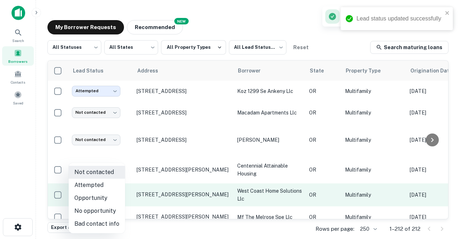
click at [115, 178] on body "Lead status updated successfully Search Borrowers Contacts Saved My Borrower Re…" at bounding box center [230, 119] width 460 height 239
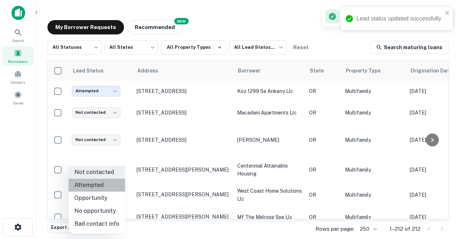
click at [102, 184] on li "Attempted" at bounding box center [97, 185] width 56 height 13
type input "*********"
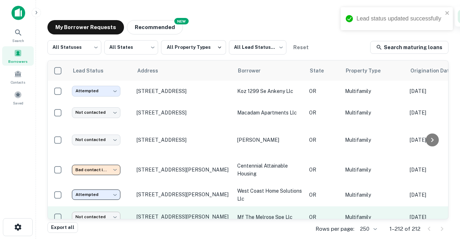
click at [118, 197] on body "Lead status updated successfully Search Borrowers Contacts Saved My Borrower Re…" at bounding box center [230, 119] width 460 height 239
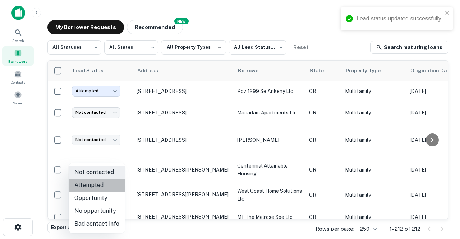
click at [100, 187] on li "Attempted" at bounding box center [97, 185] width 56 height 13
type input "*********"
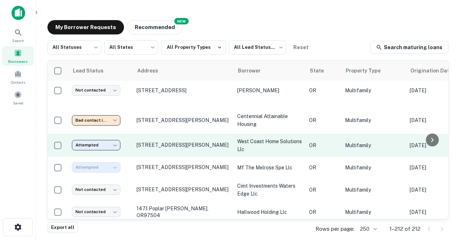
scroll to position [634, 0]
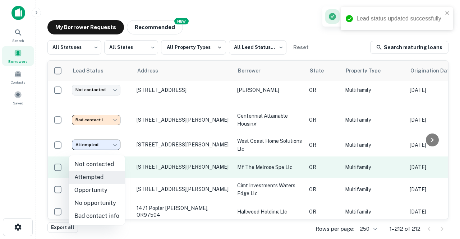
click at [115, 152] on body "Lead status updated successfully Search Borrowers Contacts Saved My Borrower Re…" at bounding box center [230, 119] width 460 height 239
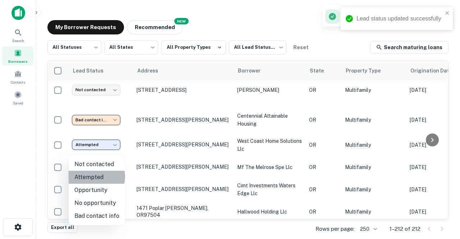
click at [96, 177] on li "Attempted" at bounding box center [97, 177] width 56 height 13
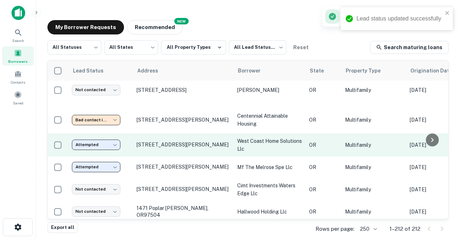
click at [116, 130] on body "Lead status updated successfully Search Borrowers Contacts Saved My Borrower Re…" at bounding box center [230, 119] width 460 height 239
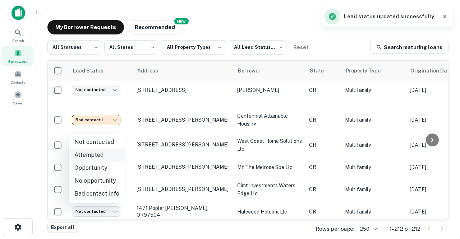
click at [100, 155] on li "Attempted" at bounding box center [97, 155] width 56 height 13
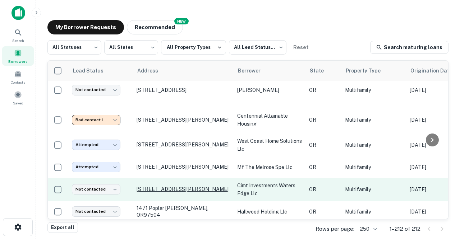
click at [148, 186] on p "[STREET_ADDRESS][PERSON_NAME]" at bounding box center [183, 189] width 93 height 6
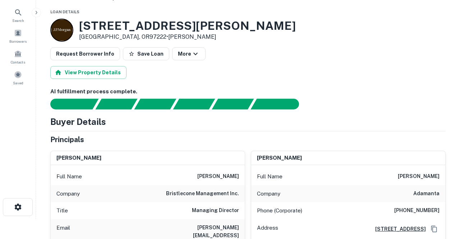
scroll to position [36, 0]
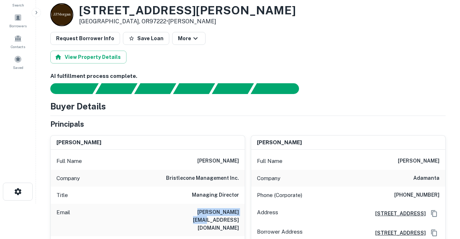
drag, startPoint x: 186, startPoint y: 211, endPoint x: 241, endPoint y: 212, distance: 55.4
click at [241, 212] on div "Email [PERSON_NAME][EMAIL_ADDRESS][DOMAIN_NAME]" at bounding box center [148, 220] width 194 height 32
copy h6 "[PERSON_NAME][EMAIL_ADDRESS][DOMAIN_NAME]"
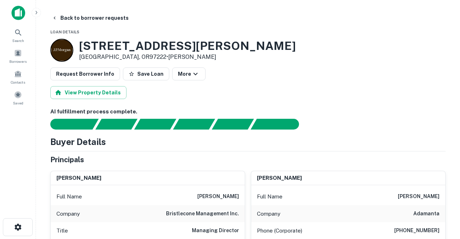
scroll to position [0, 0]
click at [91, 17] on button "Back to borrower requests" at bounding box center [90, 18] width 83 height 13
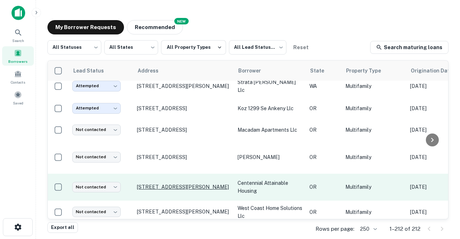
scroll to position [566, 0]
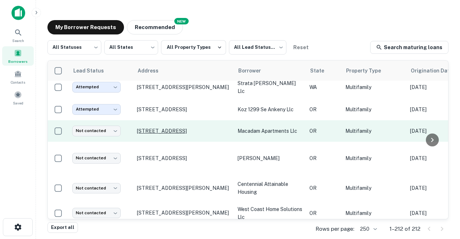
click at [157, 128] on p "[STREET_ADDRESS]" at bounding box center [183, 131] width 93 height 6
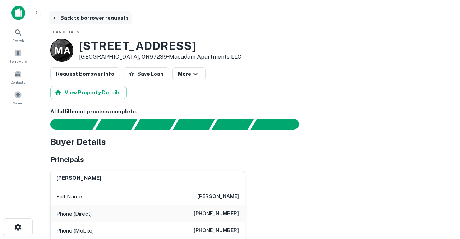
click at [72, 18] on button "Back to borrower requests" at bounding box center [90, 18] width 83 height 13
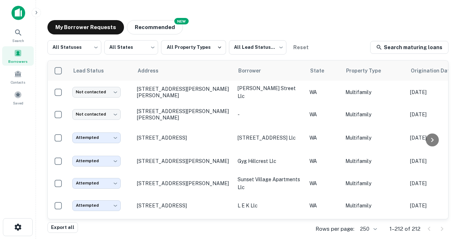
scroll to position [566, 0]
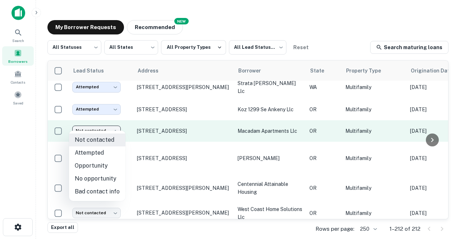
click at [116, 125] on body "Search Borrowers Contacts Saved My Borrower Requests NEW Recommended All Status…" at bounding box center [230, 119] width 460 height 239
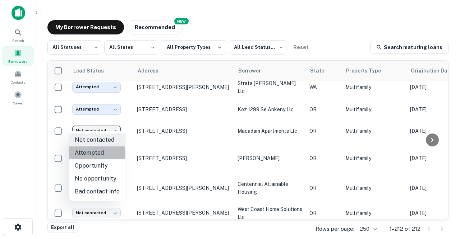
click at [96, 154] on li "Attempted" at bounding box center [97, 153] width 56 height 13
type input "*********"
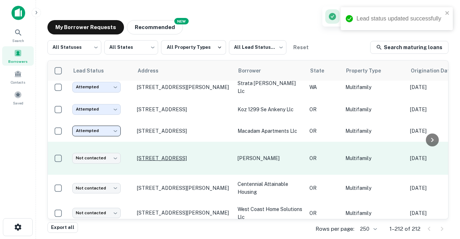
click at [149, 155] on p "[STREET_ADDRESS]" at bounding box center [183, 158] width 93 height 6
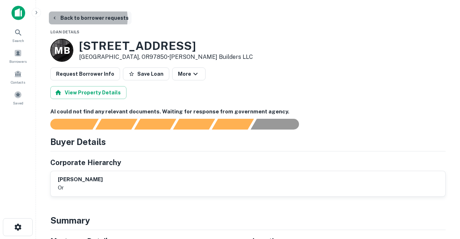
click at [78, 19] on button "Back to borrower requests" at bounding box center [90, 18] width 83 height 13
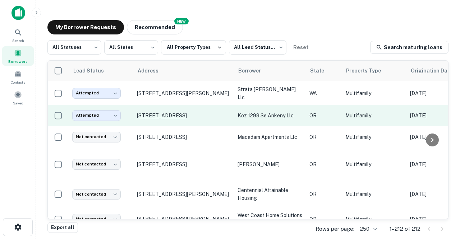
scroll to position [568, 0]
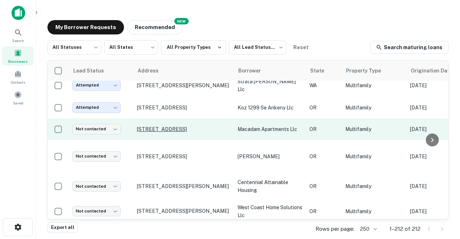
click at [146, 126] on p "[STREET_ADDRESS]" at bounding box center [183, 129] width 93 height 6
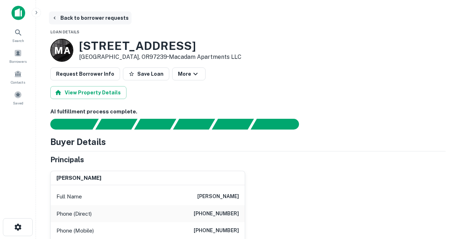
click at [89, 16] on button "Back to borrower requests" at bounding box center [90, 18] width 83 height 13
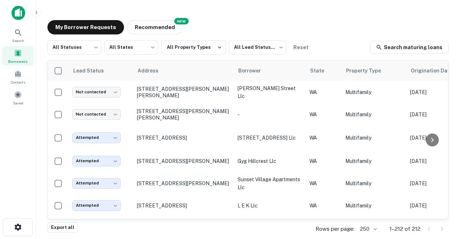
scroll to position [568, 0]
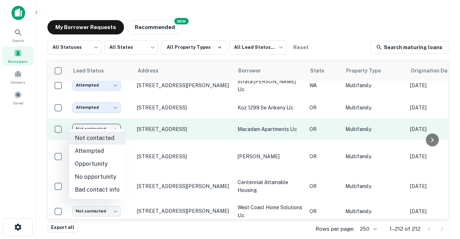
click at [116, 125] on body "Search Borrowers Contacts Saved My Borrower Requests NEW Recommended All Status…" at bounding box center [230, 119] width 460 height 239
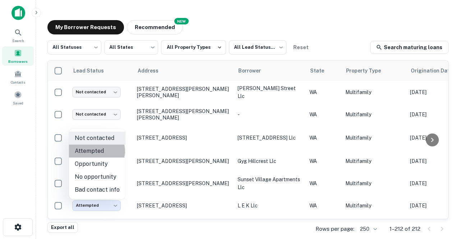
click at [96, 151] on li "Attempted" at bounding box center [97, 151] width 56 height 13
type input "*********"
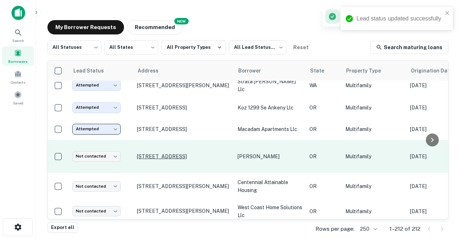
click at [162, 154] on p "[STREET_ADDRESS]" at bounding box center [183, 157] width 93 height 6
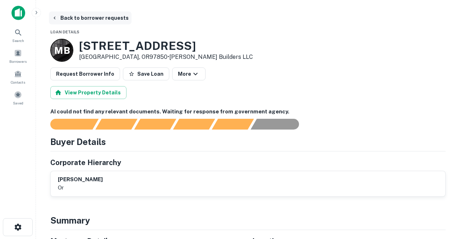
click at [81, 16] on button "Back to borrower requests" at bounding box center [90, 18] width 83 height 13
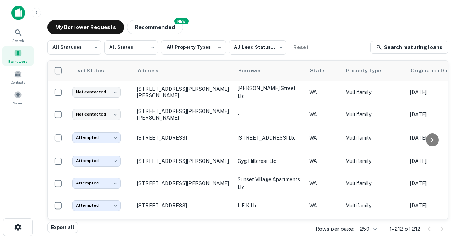
scroll to position [568, 0]
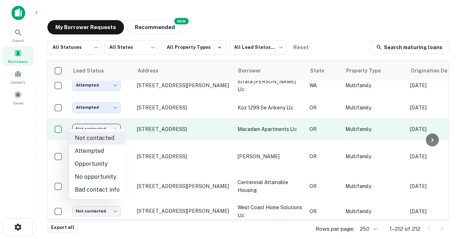
click at [115, 121] on body "Search Borrowers Contacts Saved My Borrower Requests NEW Recommended All Status…" at bounding box center [230, 119] width 460 height 239
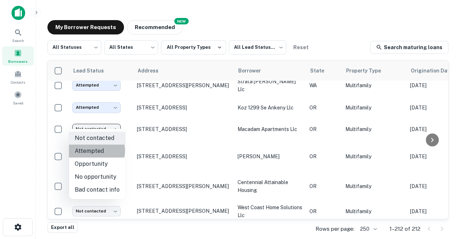
click at [90, 151] on li "Attempted" at bounding box center [97, 151] width 56 height 13
type input "*********"
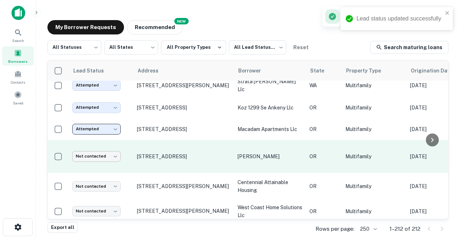
click at [115, 147] on body "Lead status updated successfully Search Borrowers Contacts Saved My Borrower Re…" at bounding box center [230, 119] width 460 height 239
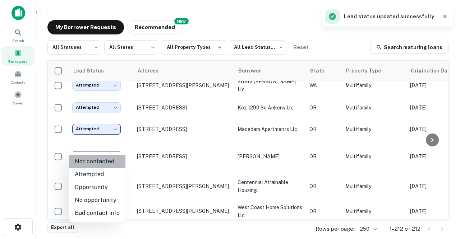
click at [102, 160] on li "Not contacted" at bounding box center [97, 161] width 56 height 13
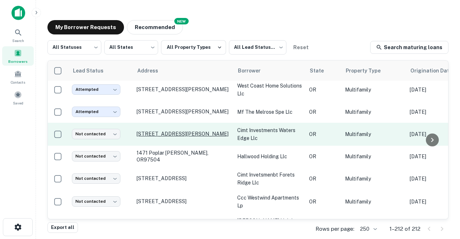
scroll to position [690, 0]
click at [148, 131] on p "[STREET_ADDRESS][PERSON_NAME]" at bounding box center [183, 134] width 93 height 6
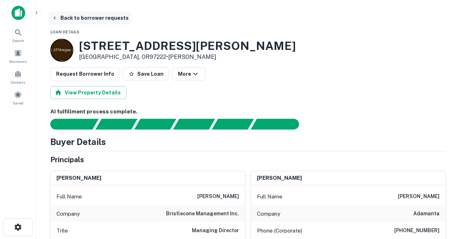
click at [76, 20] on button "Back to borrower requests" at bounding box center [90, 18] width 83 height 13
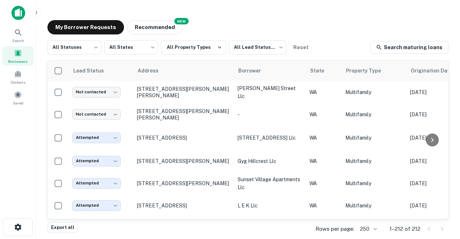
scroll to position [690, 0]
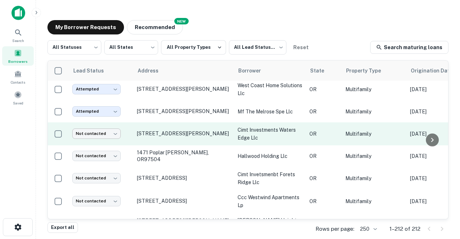
click at [118, 114] on body "Search Borrowers Contacts Saved My Borrower Requests NEW Recommended All Status…" at bounding box center [230, 119] width 460 height 239
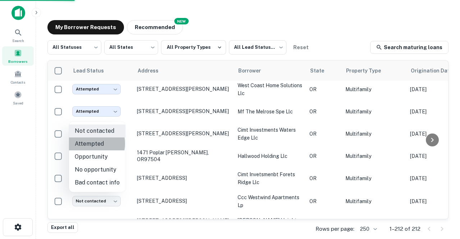
click at [88, 144] on li "Attempted" at bounding box center [97, 144] width 56 height 13
type input "*********"
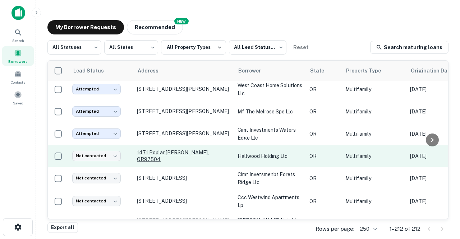
click at [152, 150] on p "1471 Poplar [PERSON_NAME], OR97504" at bounding box center [183, 156] width 93 height 13
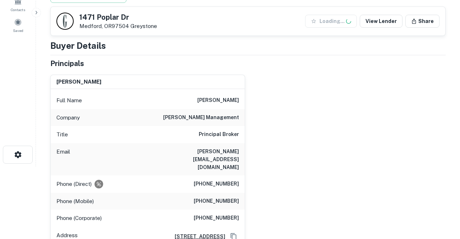
scroll to position [89, 0]
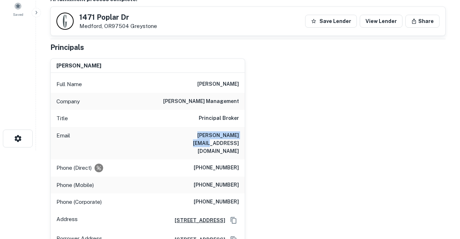
drag, startPoint x: 184, startPoint y: 134, endPoint x: 239, endPoint y: 136, distance: 54.3
click at [239, 136] on div "Email [PERSON_NAME][EMAIL_ADDRESS][DOMAIN_NAME]" at bounding box center [148, 143] width 194 height 32
copy h6 "[PERSON_NAME][EMAIL_ADDRESS][DOMAIN_NAME]"
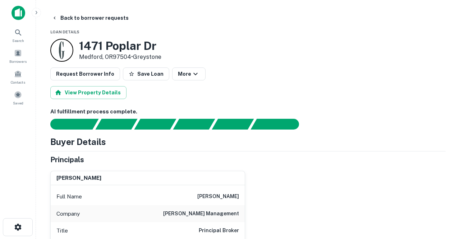
scroll to position [0, 0]
